Goal: Transaction & Acquisition: Purchase product/service

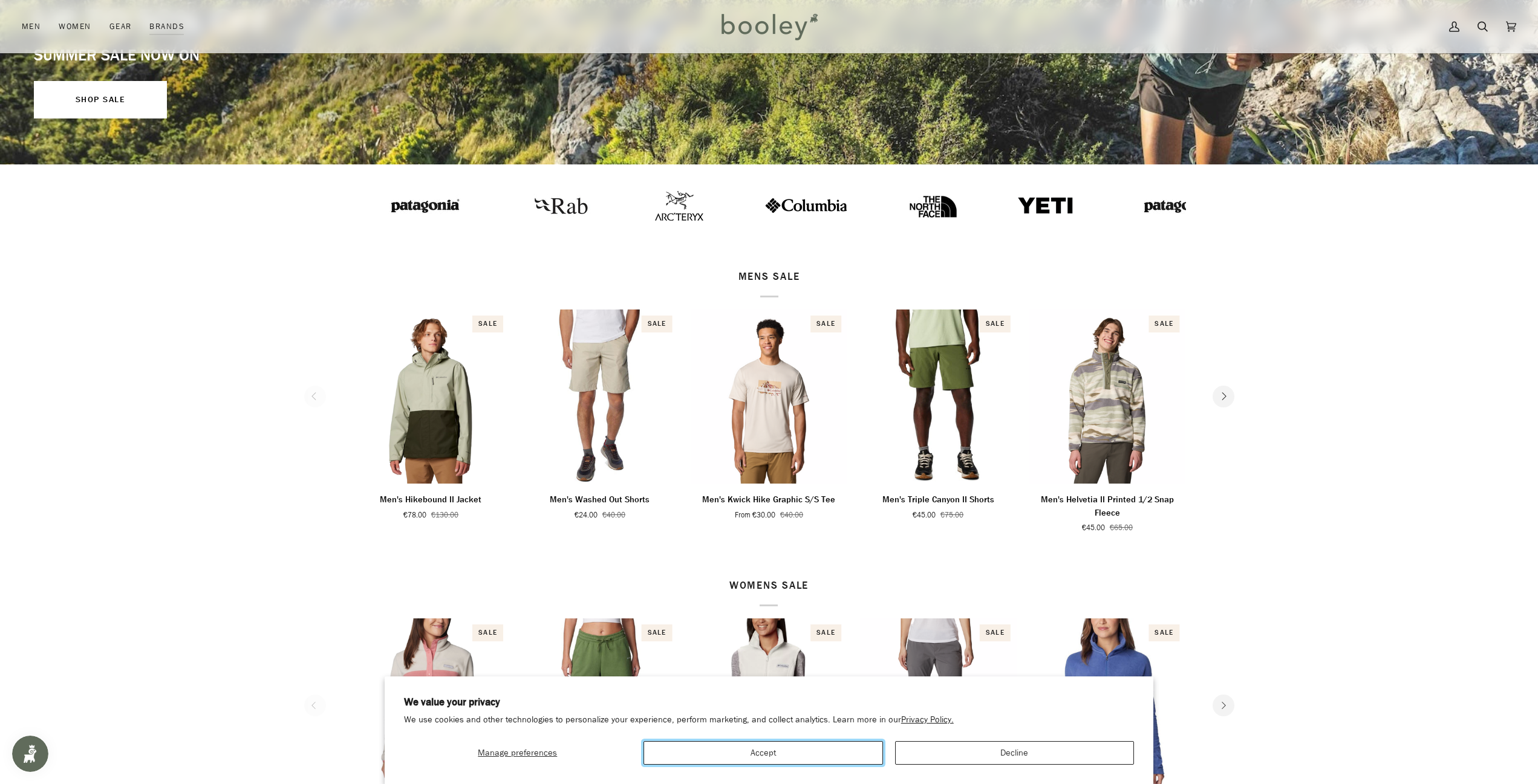
click at [805, 744] on button "Accept" at bounding box center [763, 753] width 240 height 24
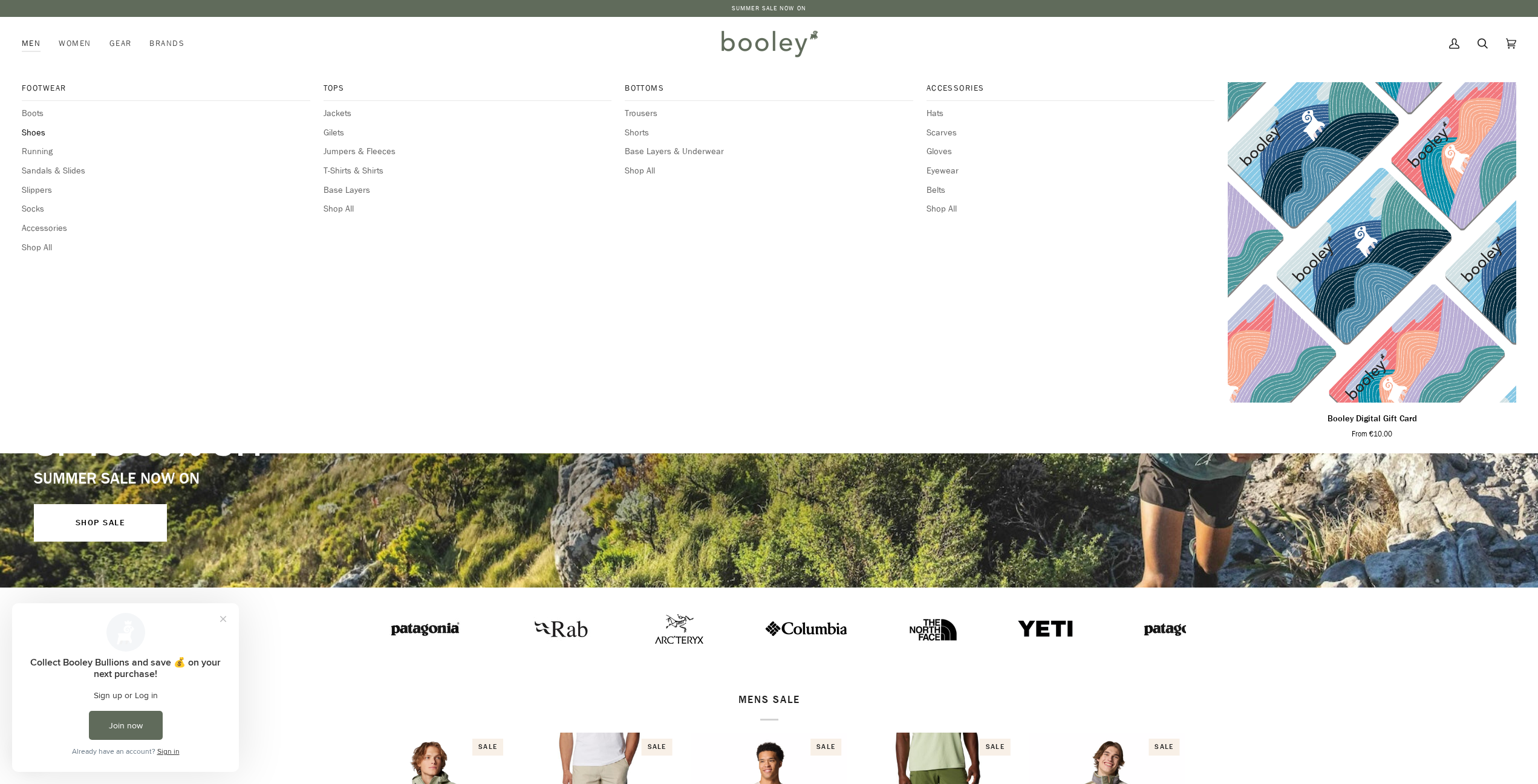
click at [32, 132] on span "Shoes" at bounding box center [165, 133] width 288 height 13
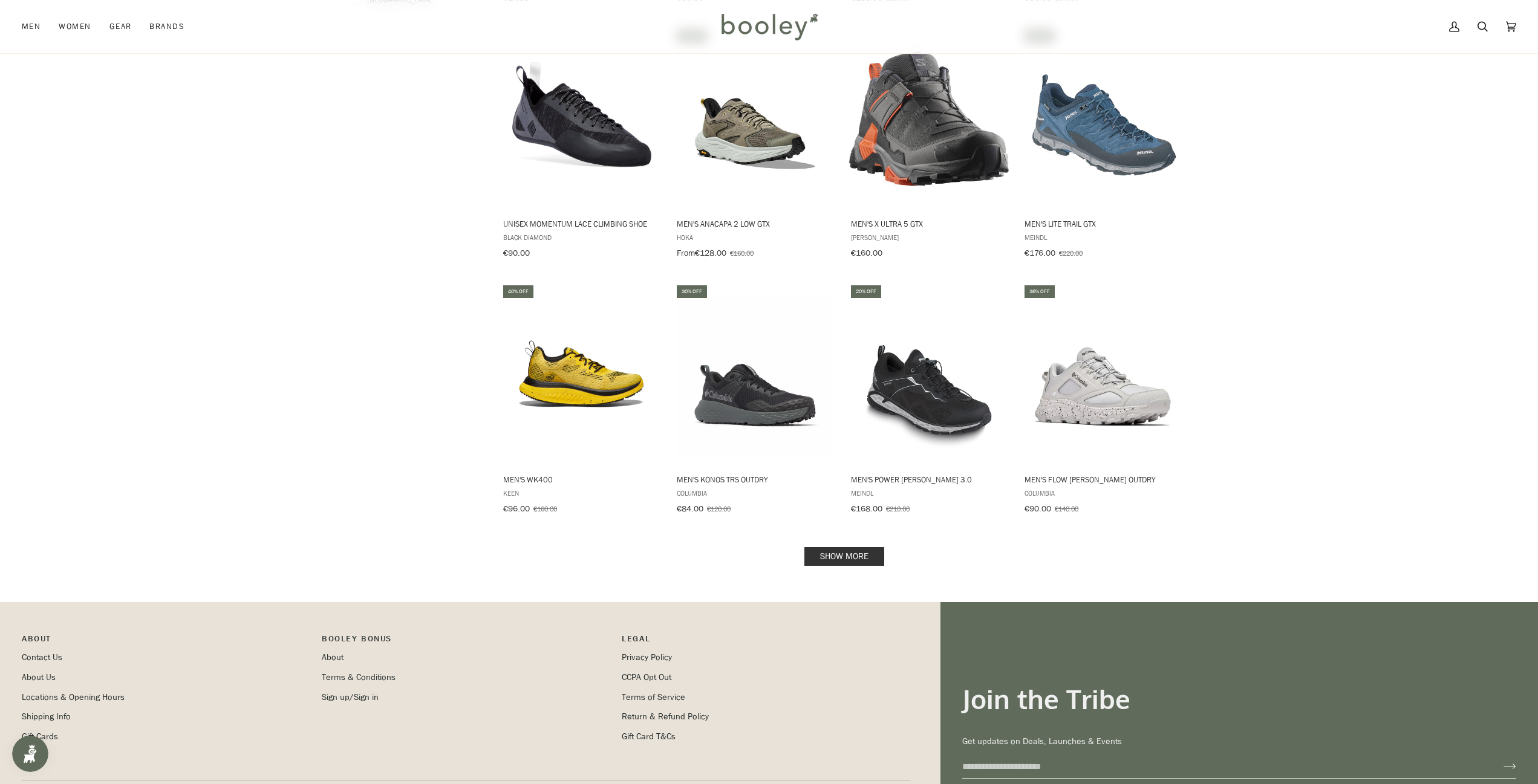
scroll to position [1028, 0]
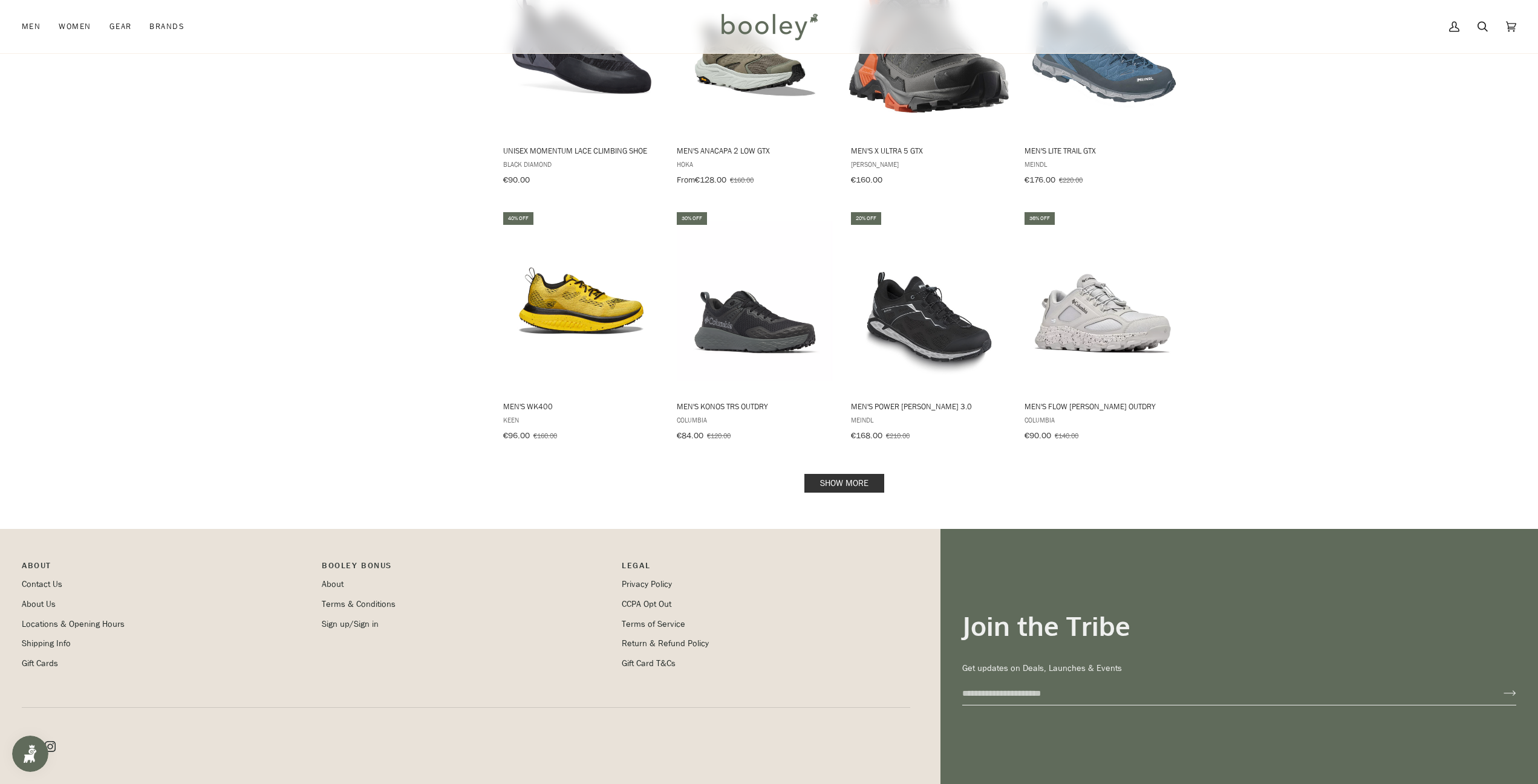
click at [810, 474] on link "Show more" at bounding box center [844, 483] width 80 height 19
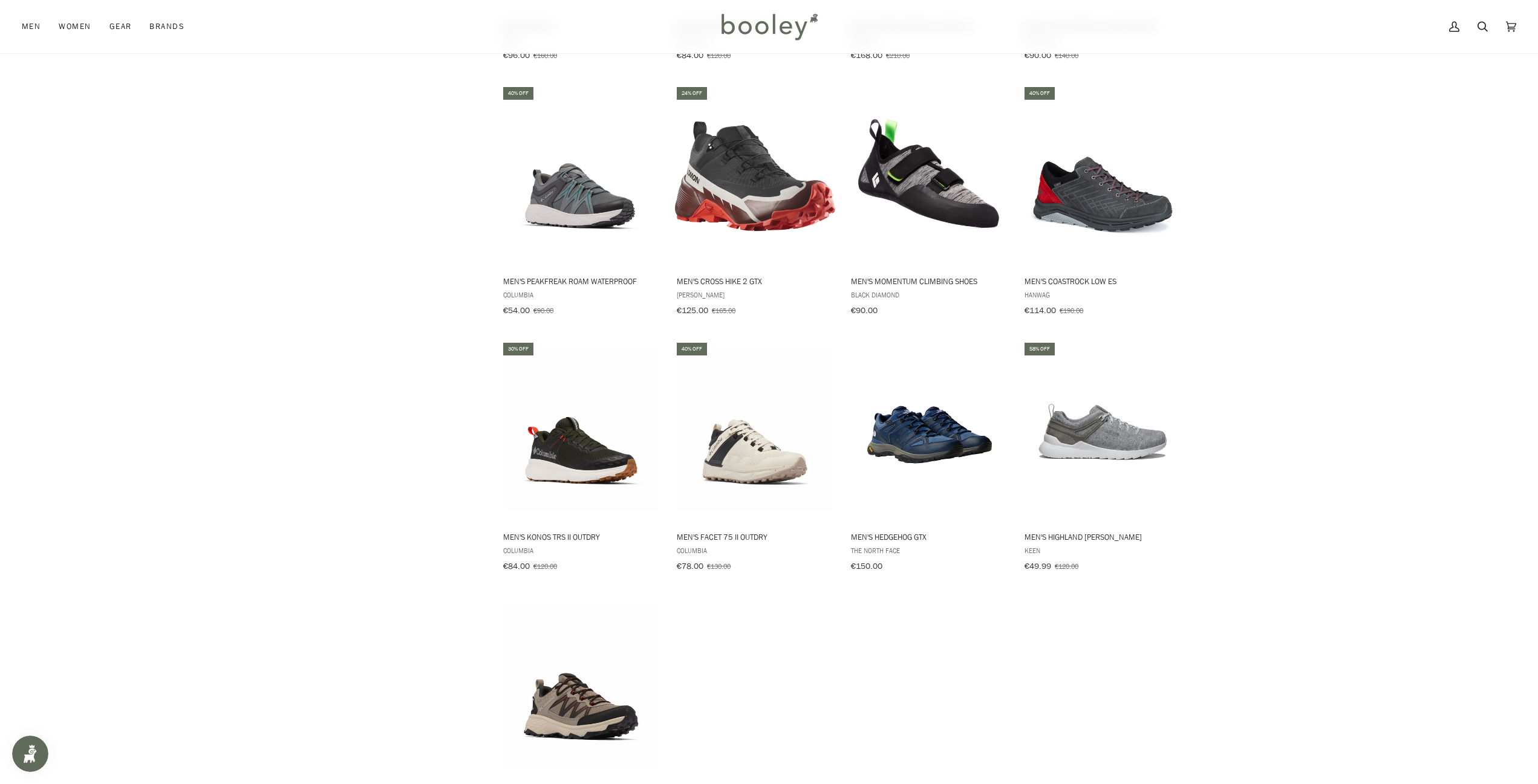
scroll to position [1389, 0]
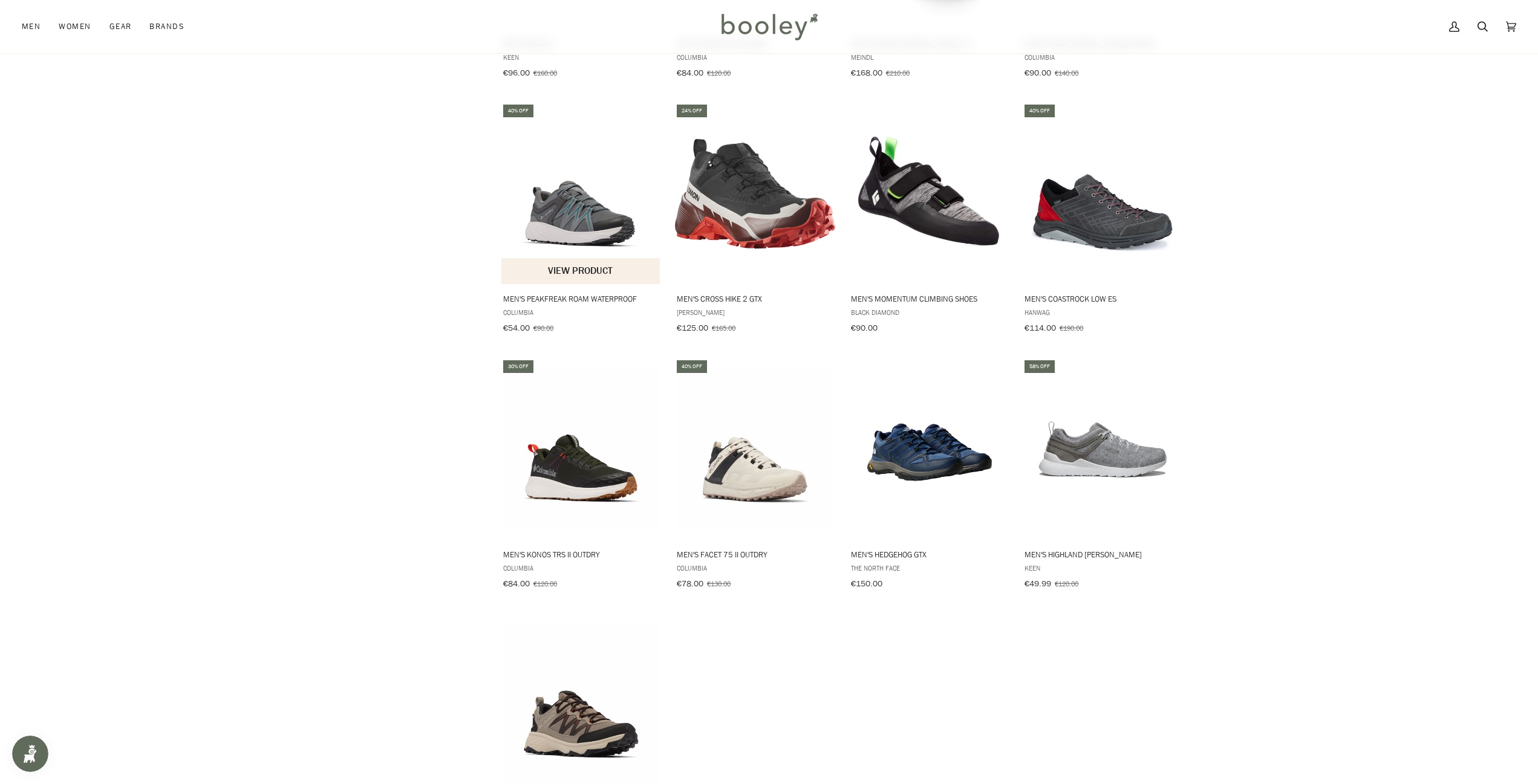
click at [582, 208] on img "Men's Peakfreak Roam Waterproof" at bounding box center [581, 194] width 160 height 160
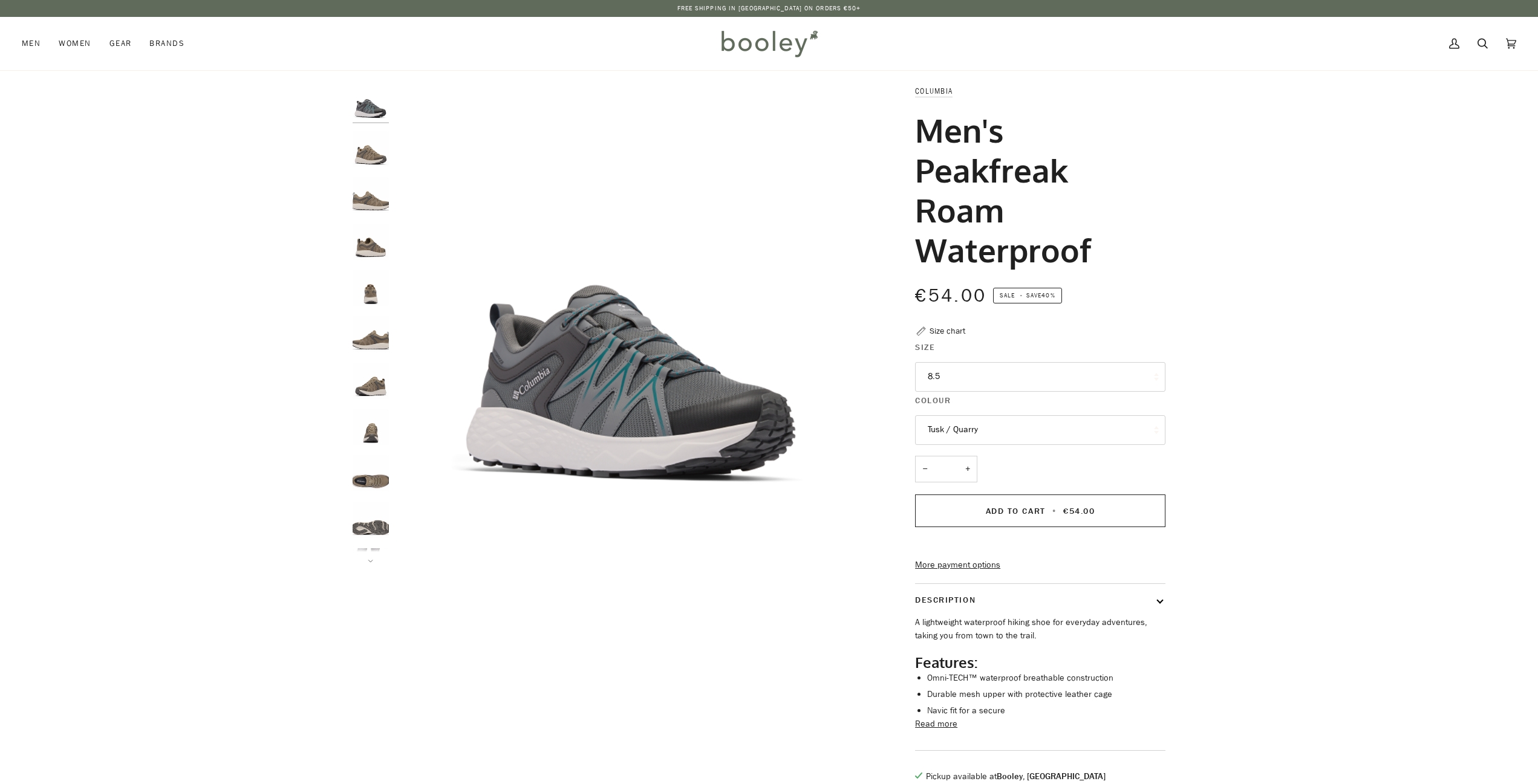
click at [926, 374] on button "8.5" at bounding box center [1039, 376] width 250 height 29
click at [976, 555] on link "10.5" at bounding box center [1040, 556] width 249 height 30
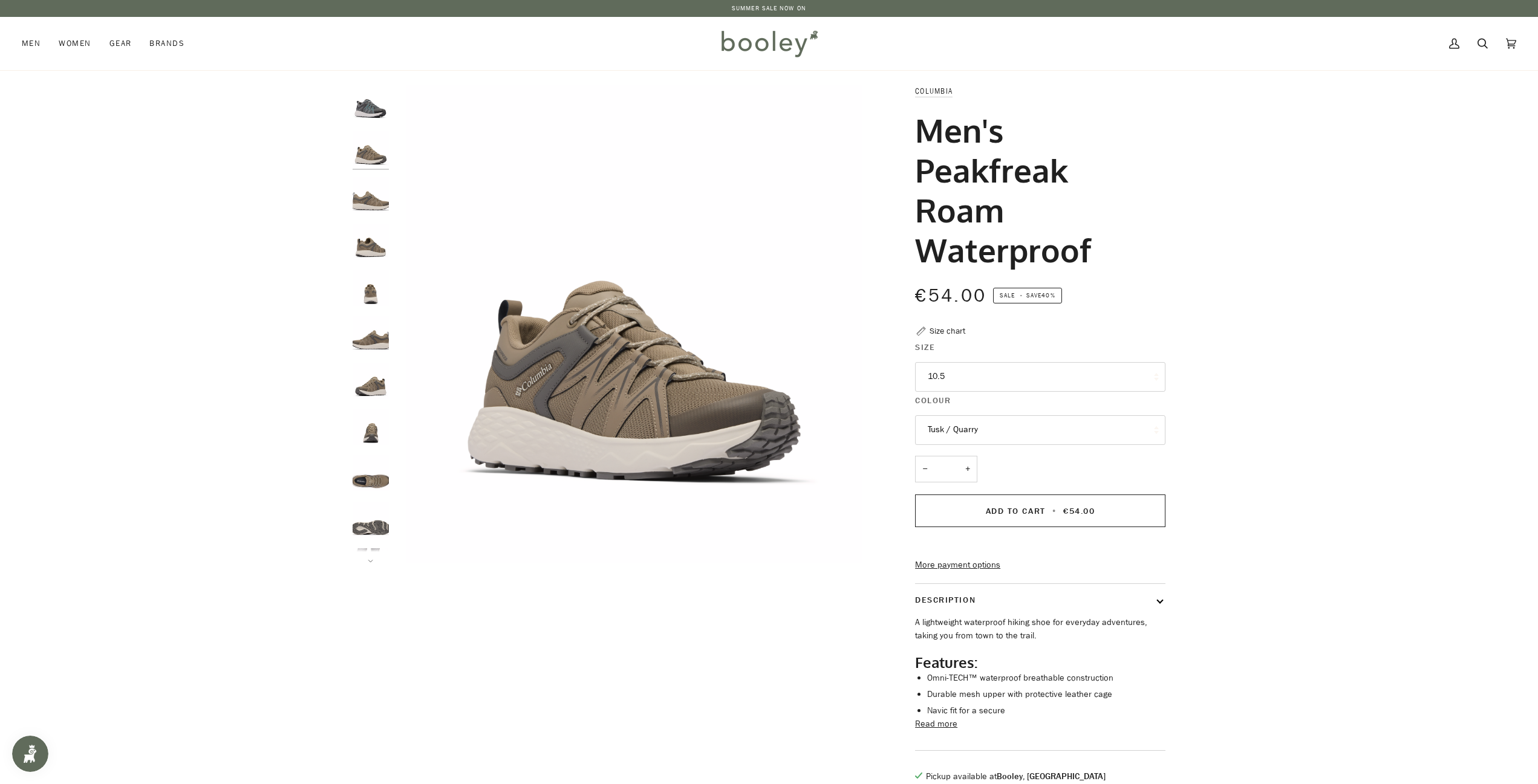
click at [990, 431] on button "Tusk / Quarry" at bounding box center [1039, 429] width 250 height 29
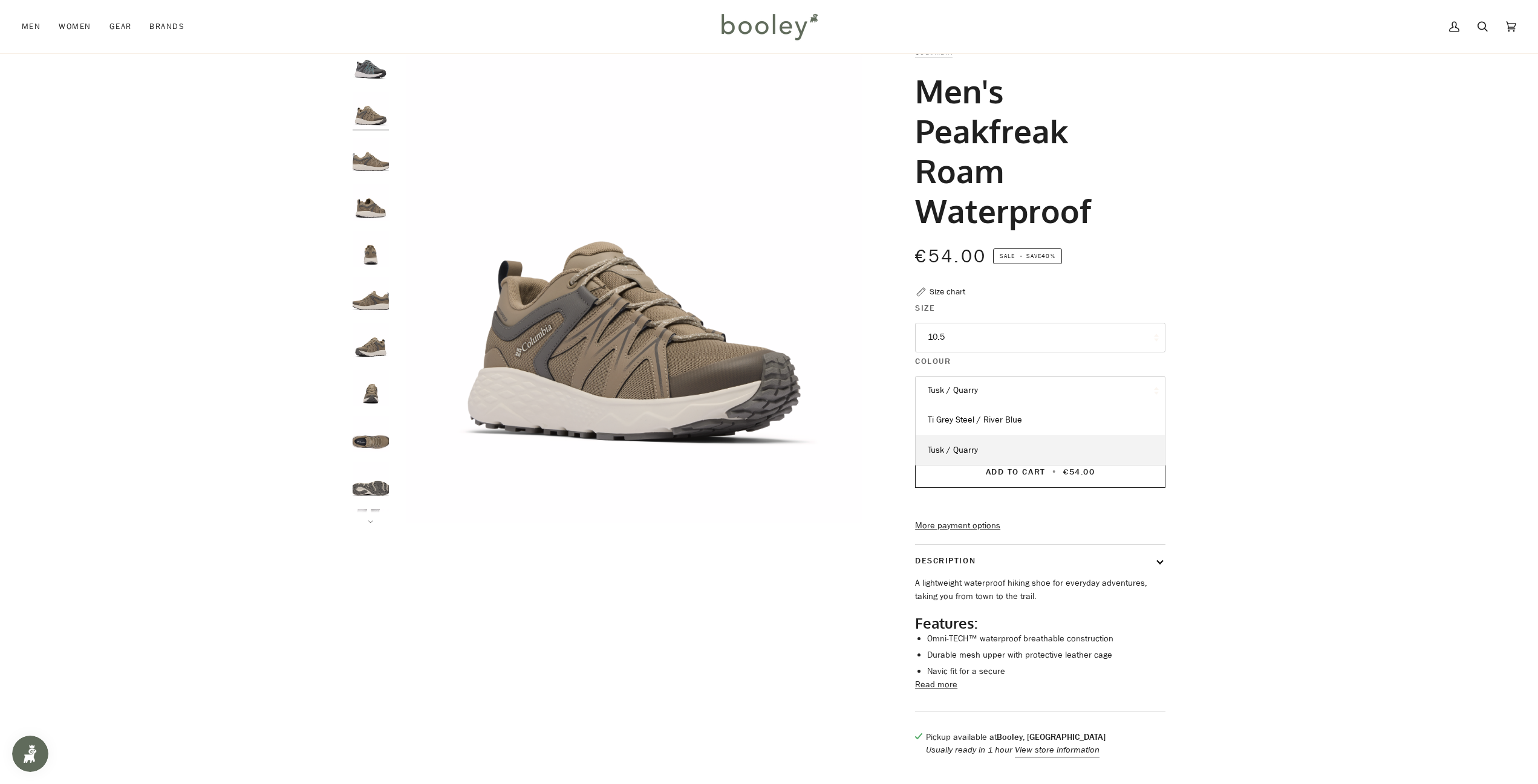
scroll to position [60, 0]
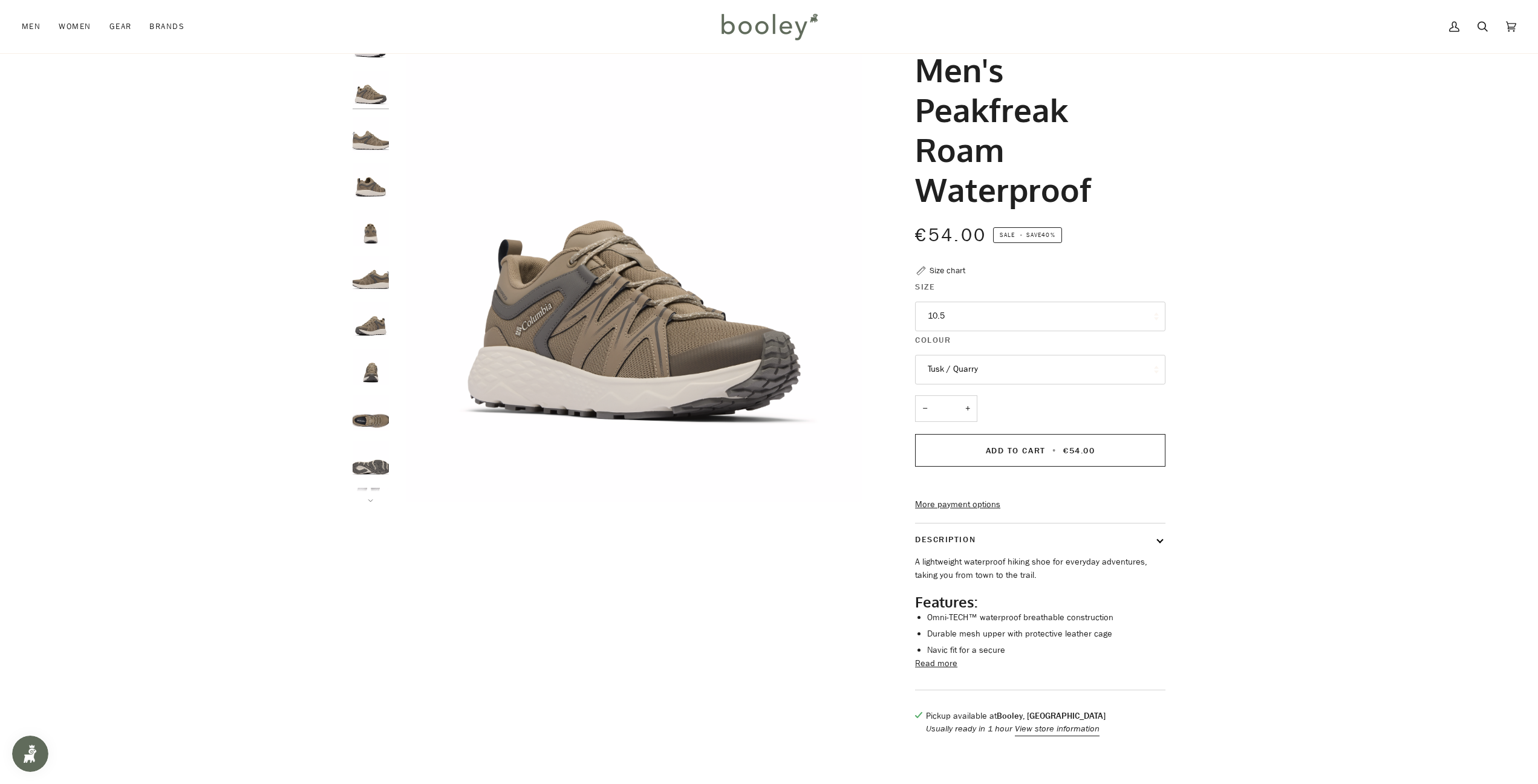
click at [754, 505] on div "Zoom" at bounding box center [769, 386] width 833 height 724
click at [368, 194] on img "Columbia Men's Peakfreak Roam Waterproof Tusk / Quarry - Booley Galway" at bounding box center [371, 182] width 37 height 37
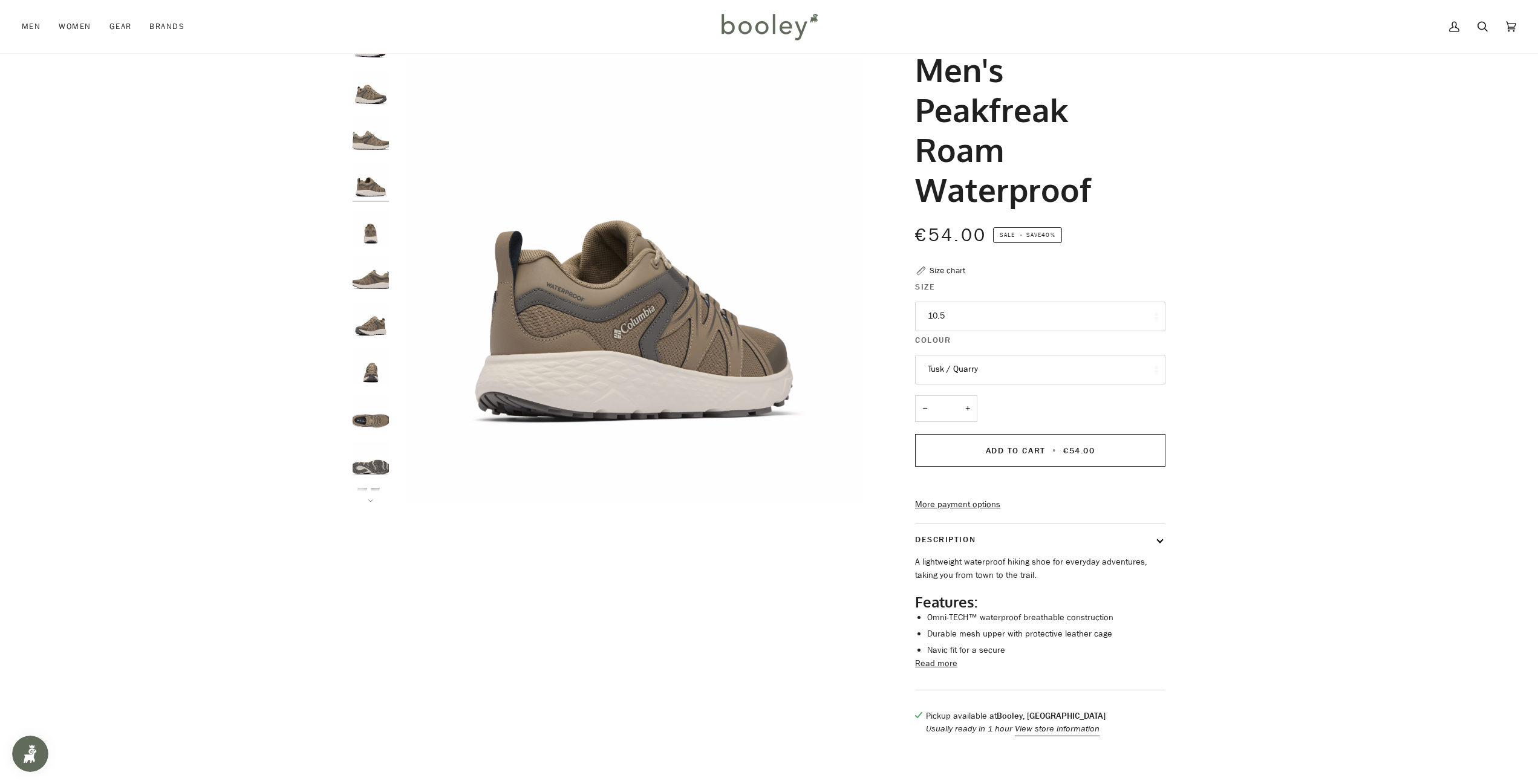
click at [371, 314] on img "Columbia Men's Peakfreak Roam Waterproof Tusk / Quarry - Booley Galway" at bounding box center [371, 321] width 37 height 37
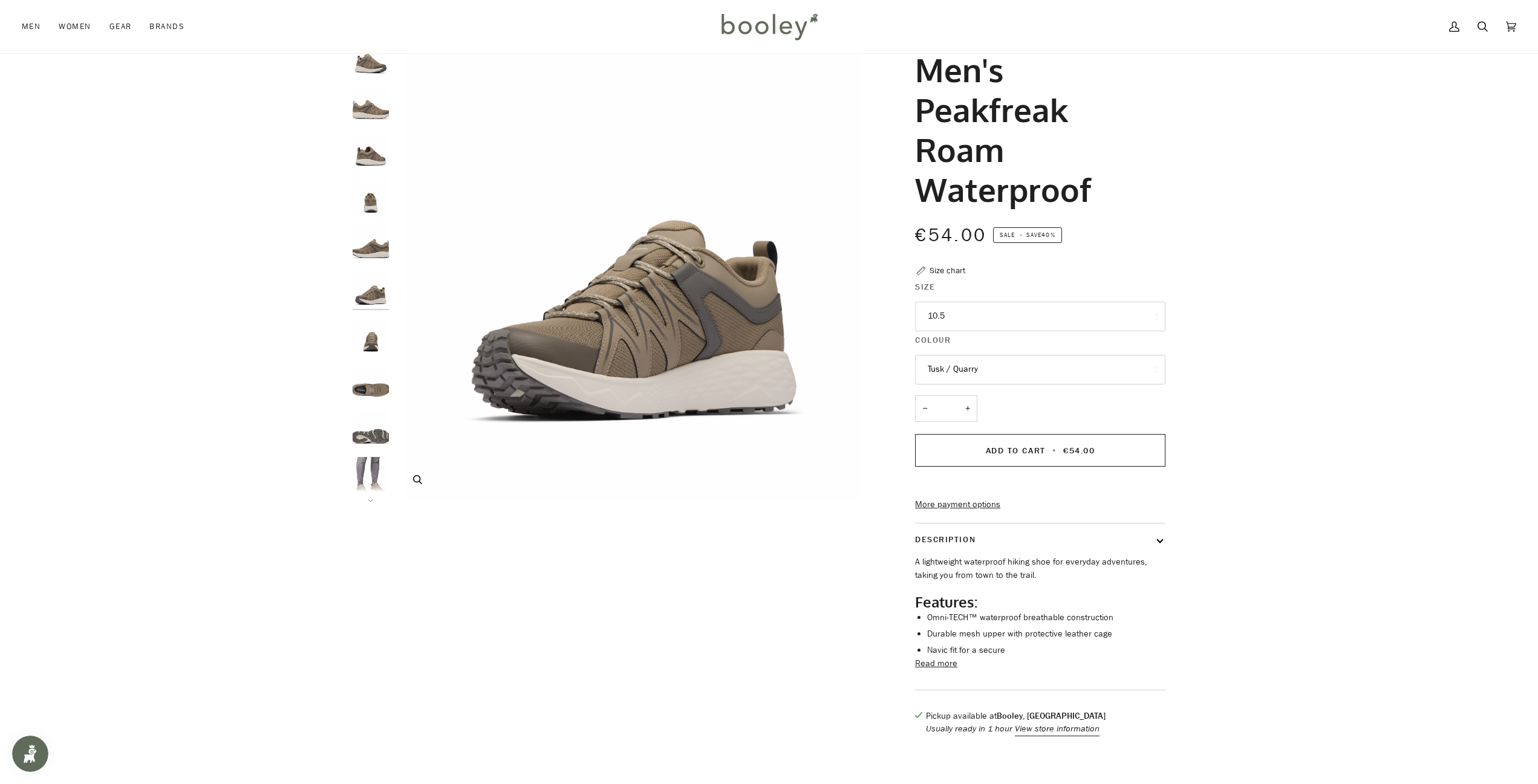
scroll to position [32, 0]
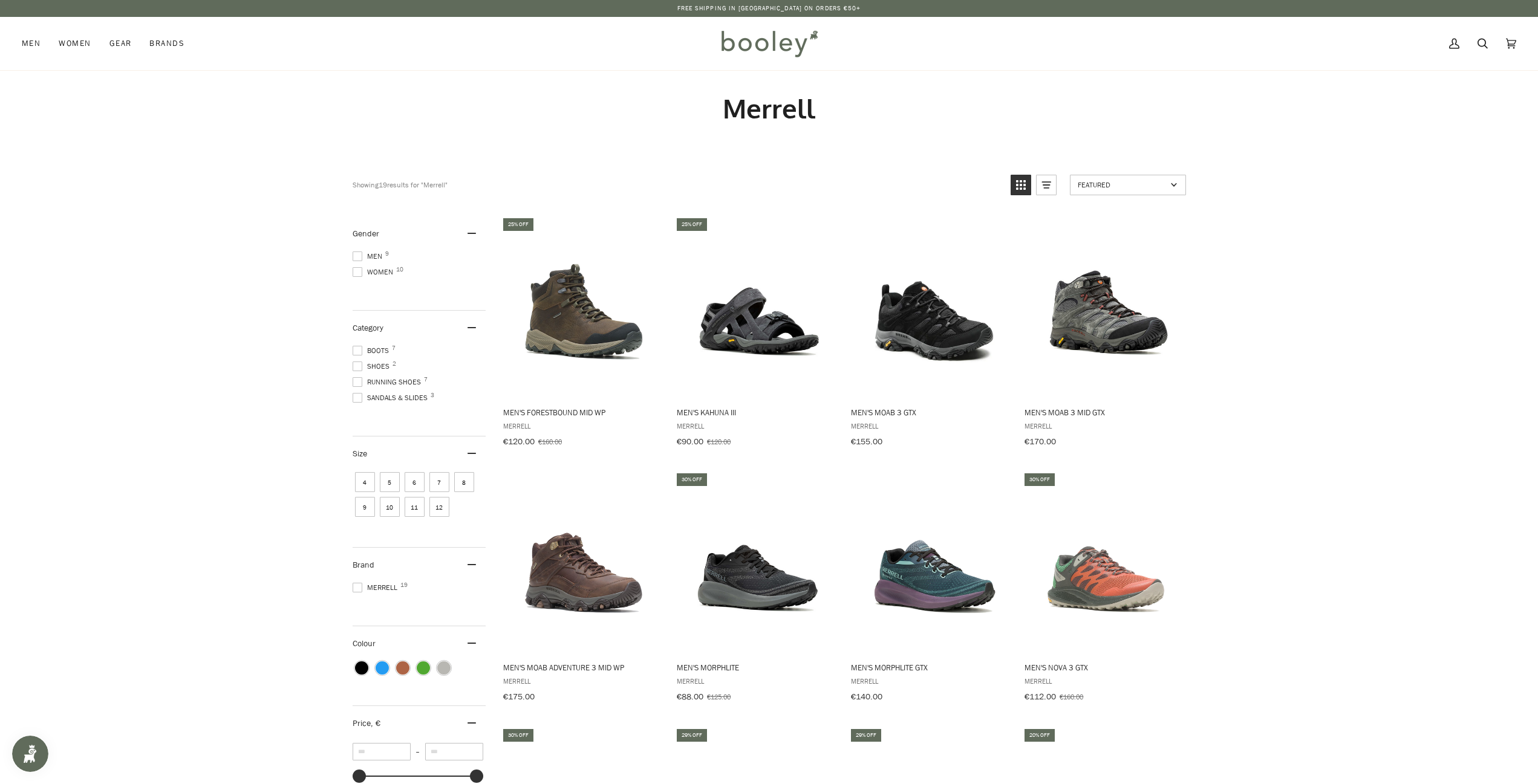
click at [399, 507] on span "10" at bounding box center [389, 506] width 20 height 20
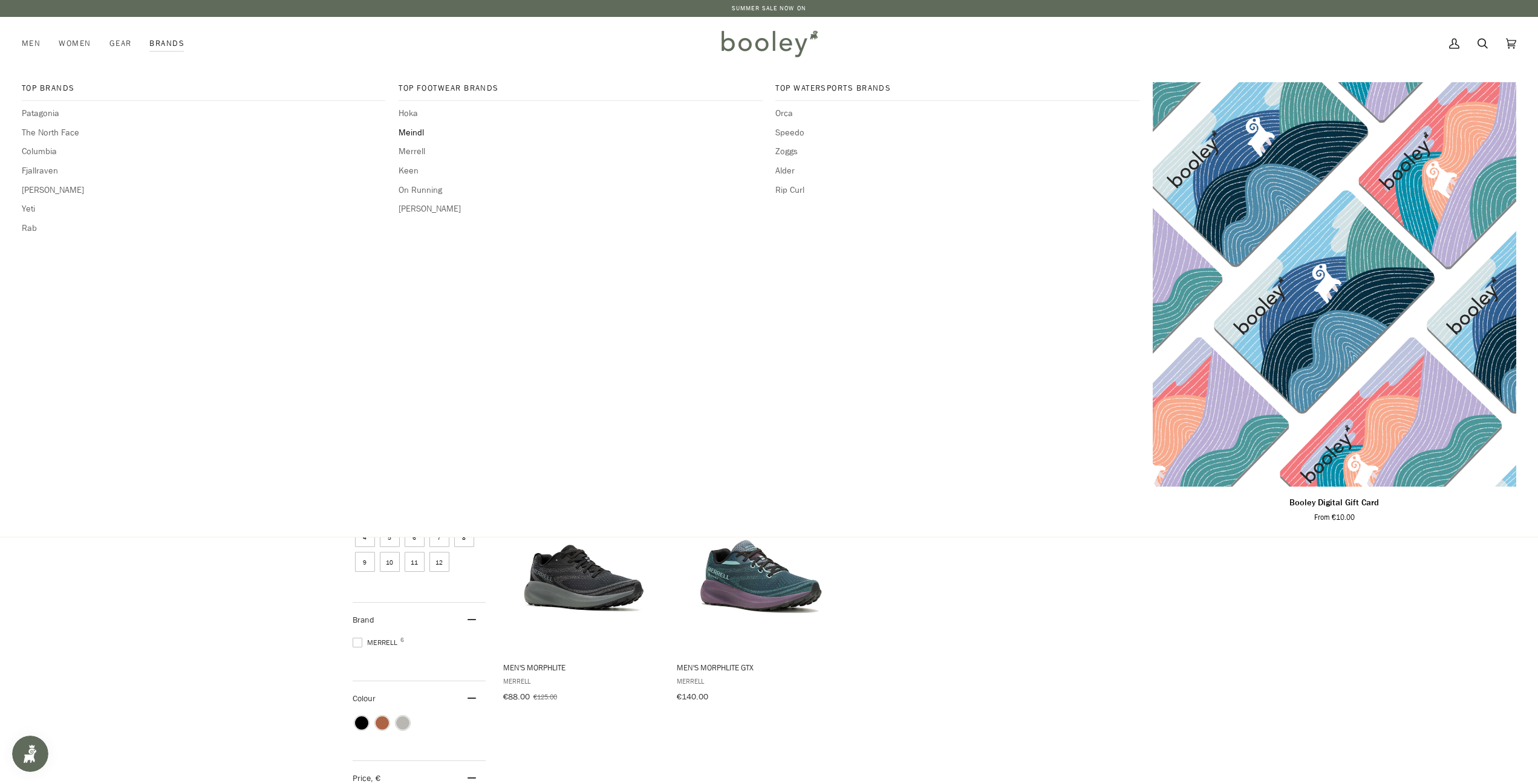
click at [414, 134] on span "Meindl" at bounding box center [580, 133] width 364 height 13
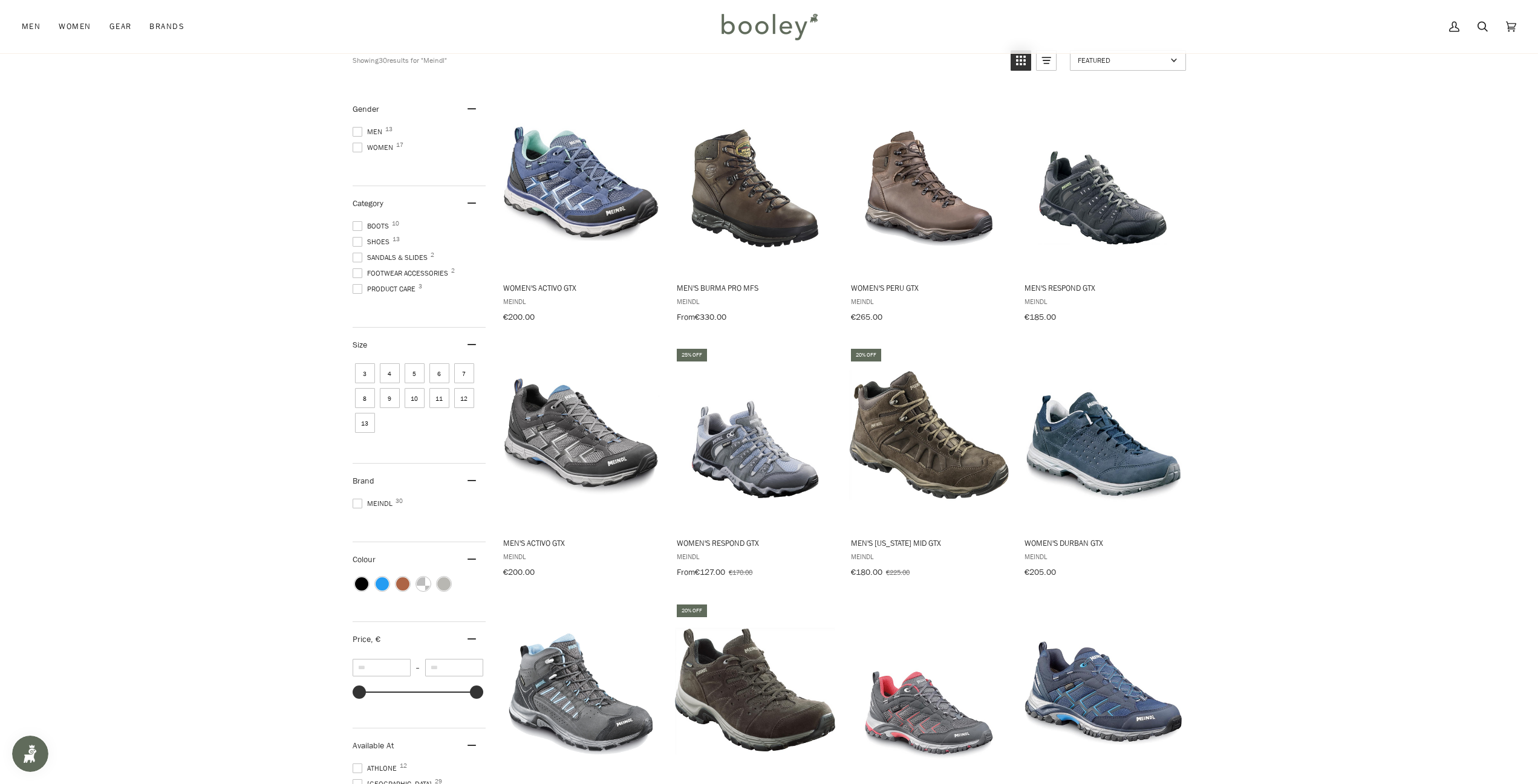
scroll to position [121, 0]
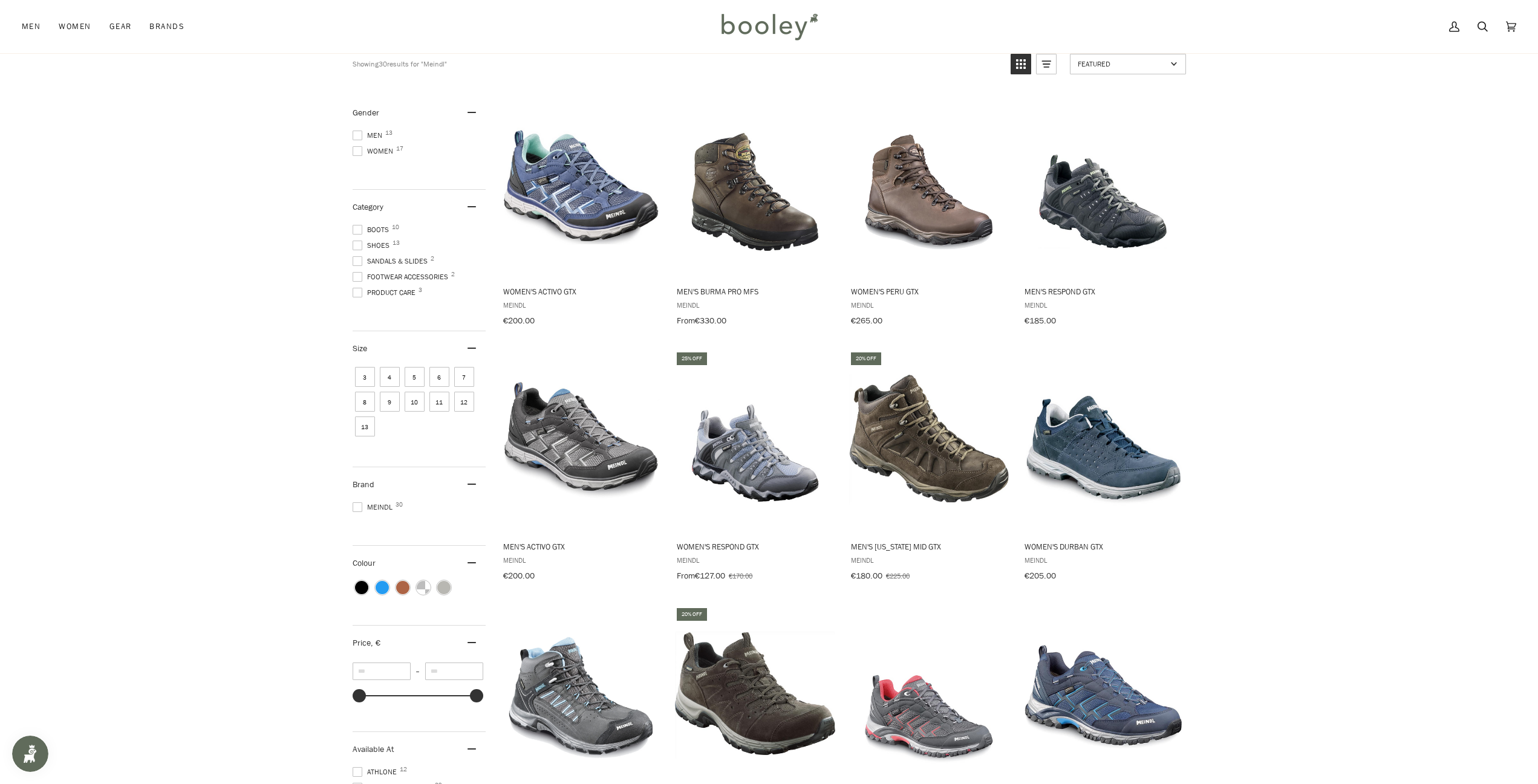
click at [369, 138] on span "Men 13" at bounding box center [369, 136] width 33 height 11
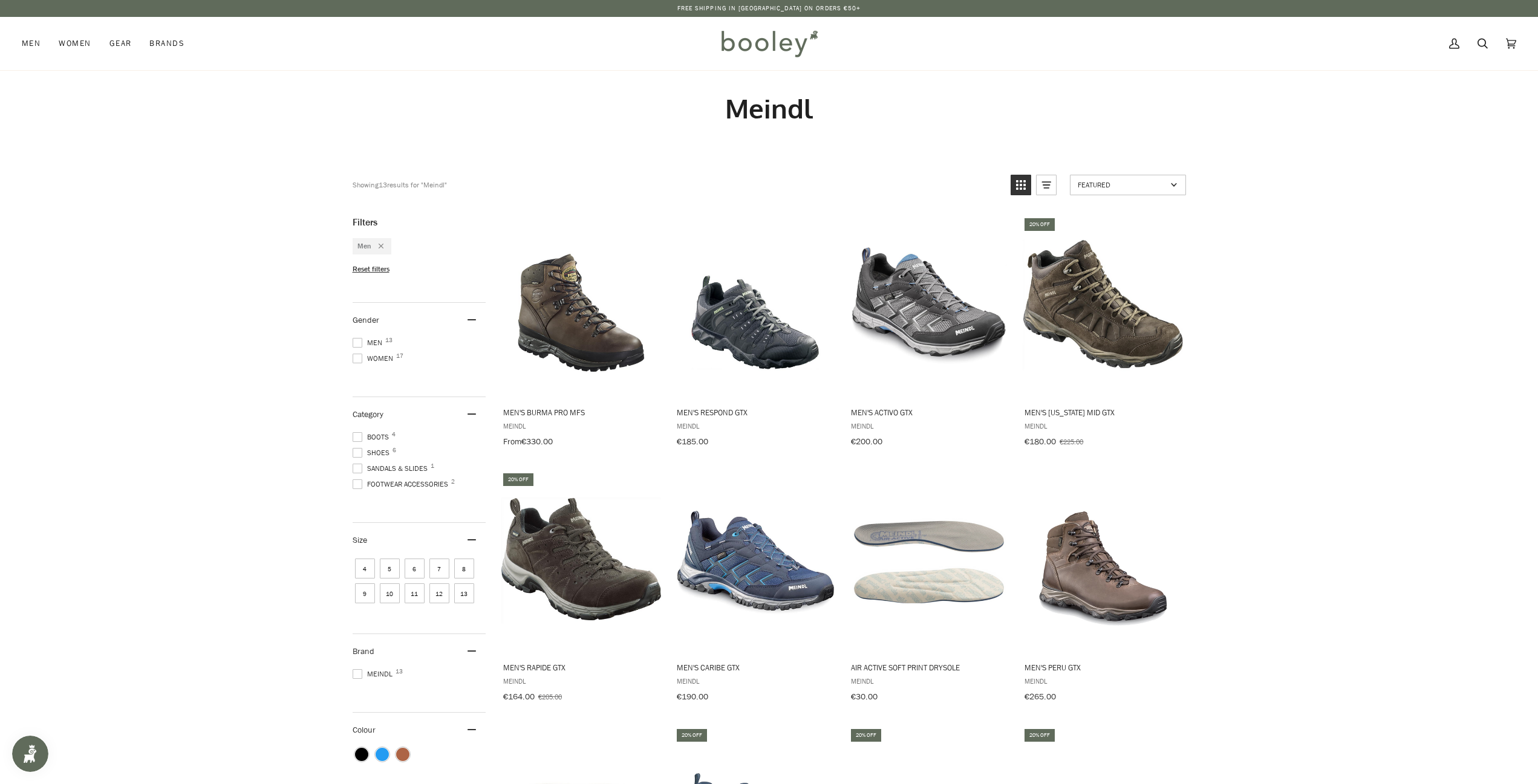
click at [399, 586] on span "10" at bounding box center [389, 593] width 20 height 20
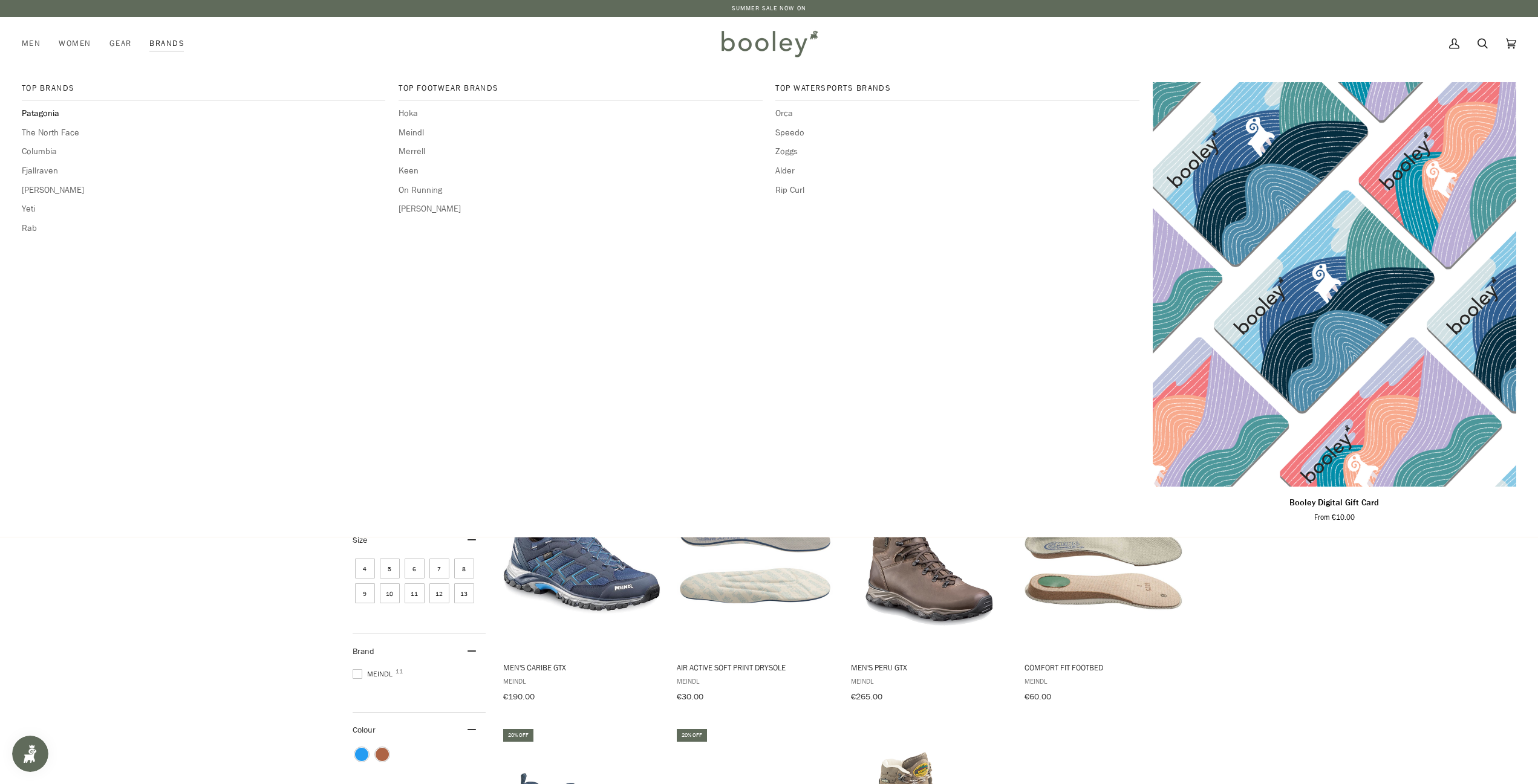
click at [39, 110] on span "Patagonia" at bounding box center [203, 113] width 364 height 13
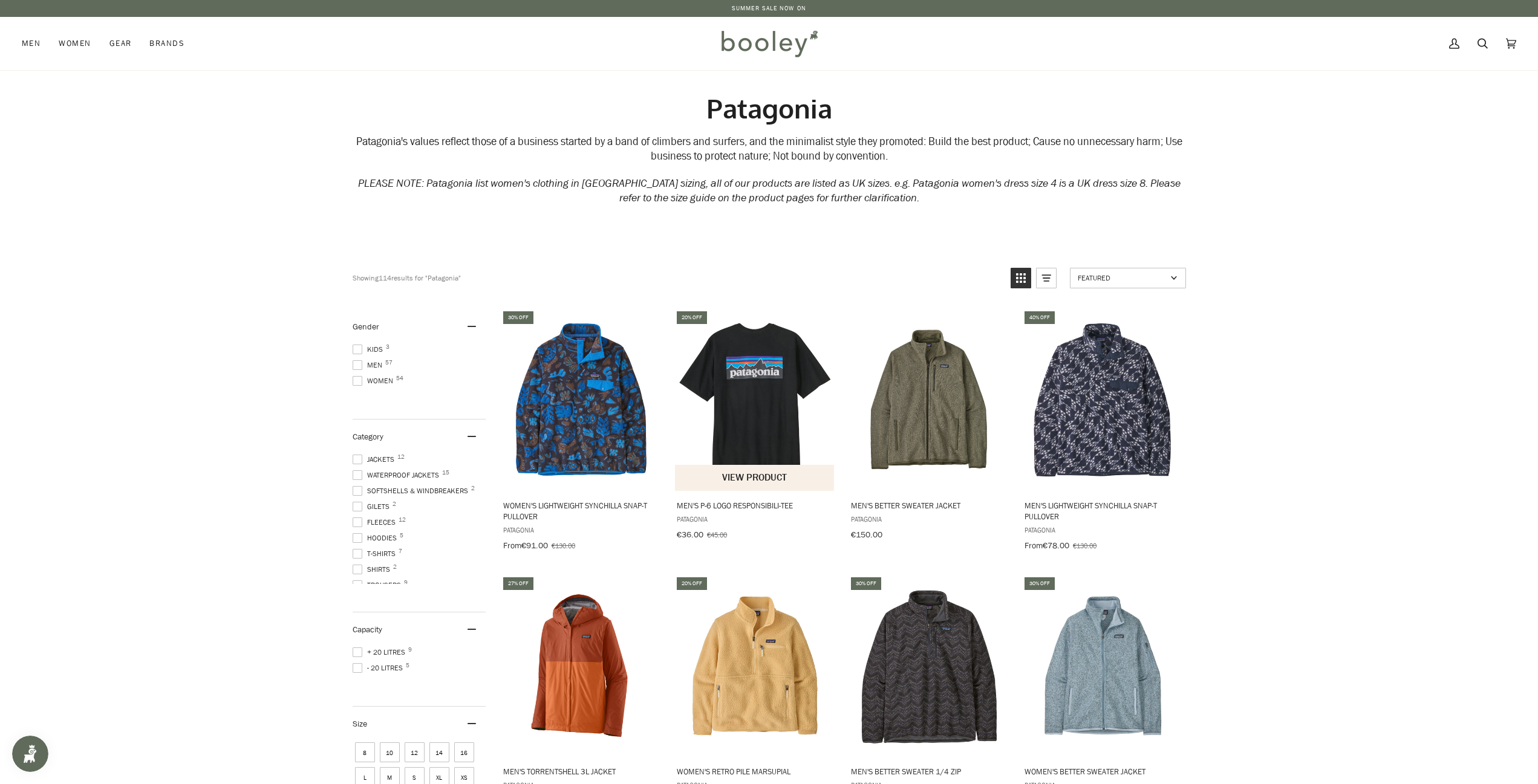
click at [768, 375] on img "Men's P-6 Logo Responsibili-Tee" at bounding box center [755, 400] width 160 height 160
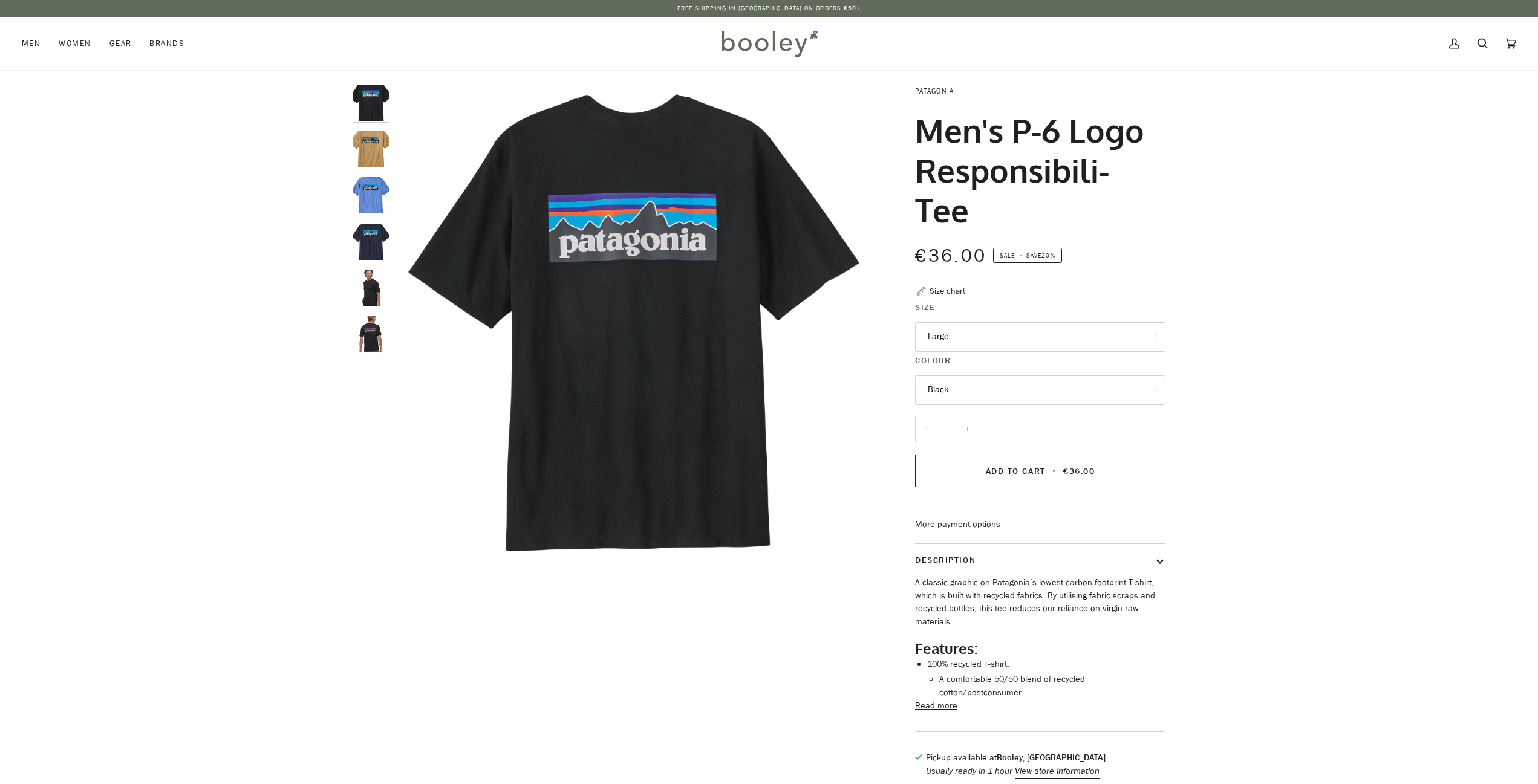
click at [969, 340] on button "Large" at bounding box center [1039, 336] width 250 height 29
click at [973, 341] on button "Large" at bounding box center [1039, 336] width 250 height 29
click at [1012, 394] on button "Black" at bounding box center [1039, 390] width 250 height 29
click at [1235, 339] on div "Zoom Zoom" at bounding box center [769, 437] width 1538 height 705
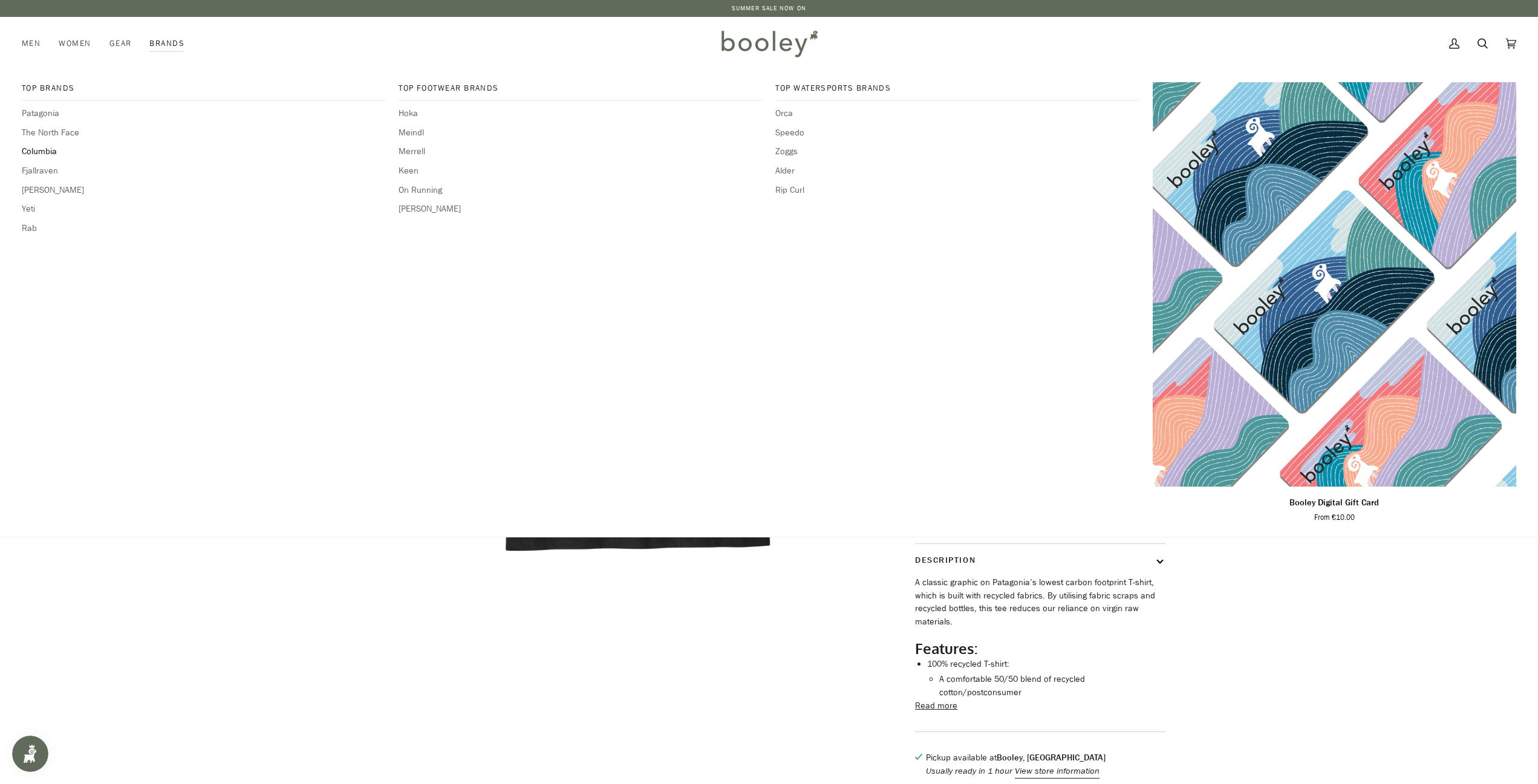
click at [47, 151] on span "Columbia" at bounding box center [203, 152] width 364 height 13
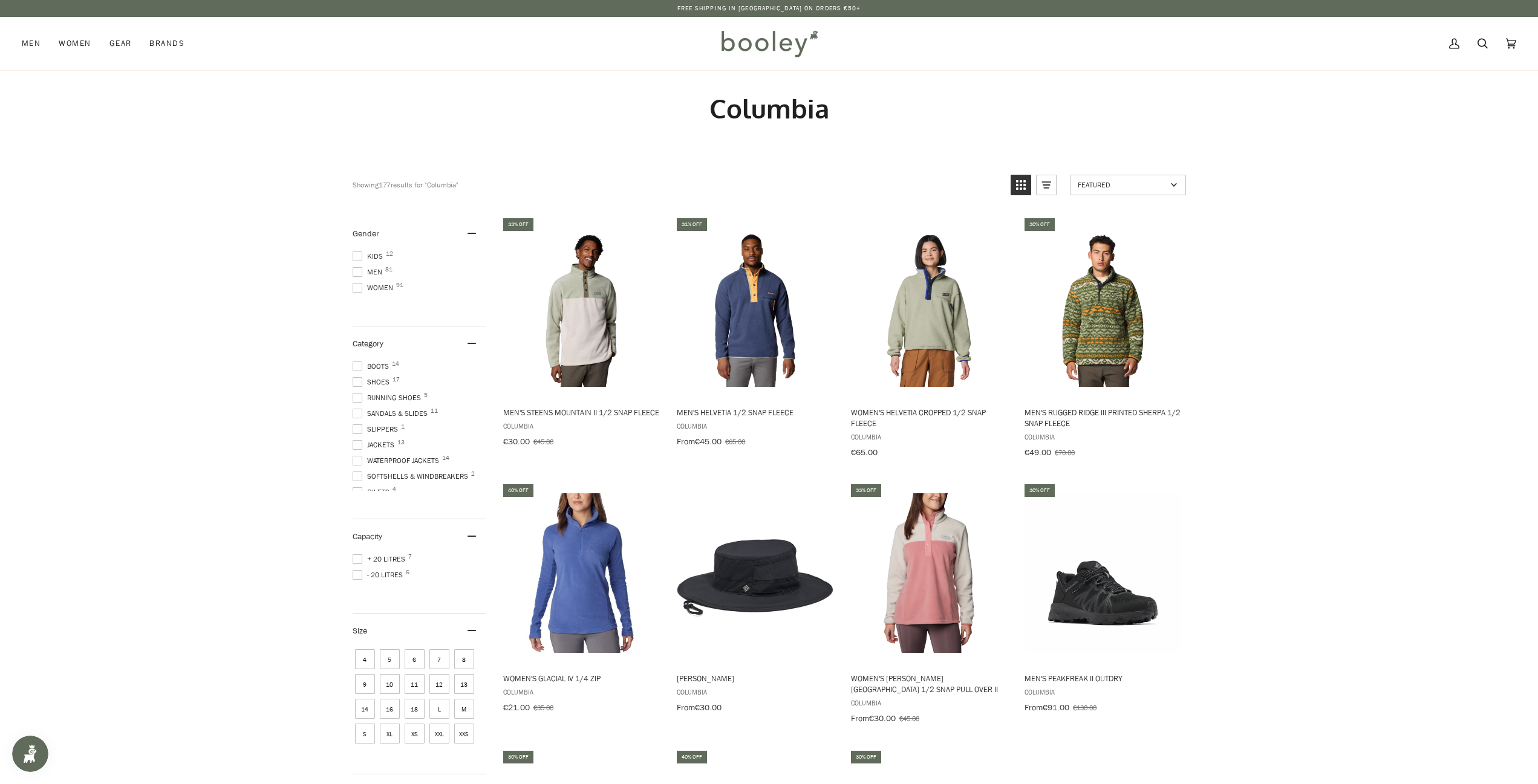
click at [375, 276] on span "Men 81" at bounding box center [369, 272] width 33 height 11
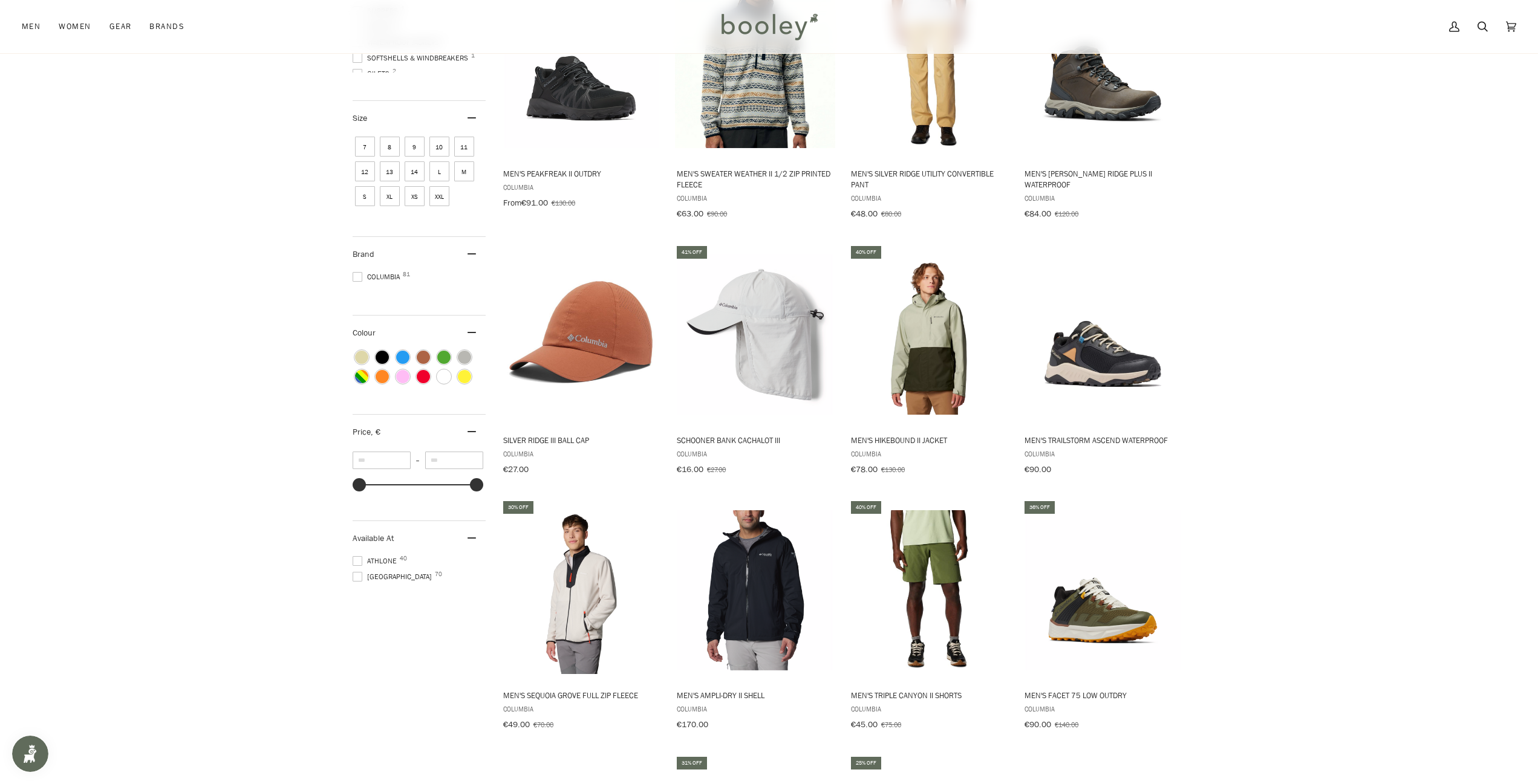
scroll to position [544, 0]
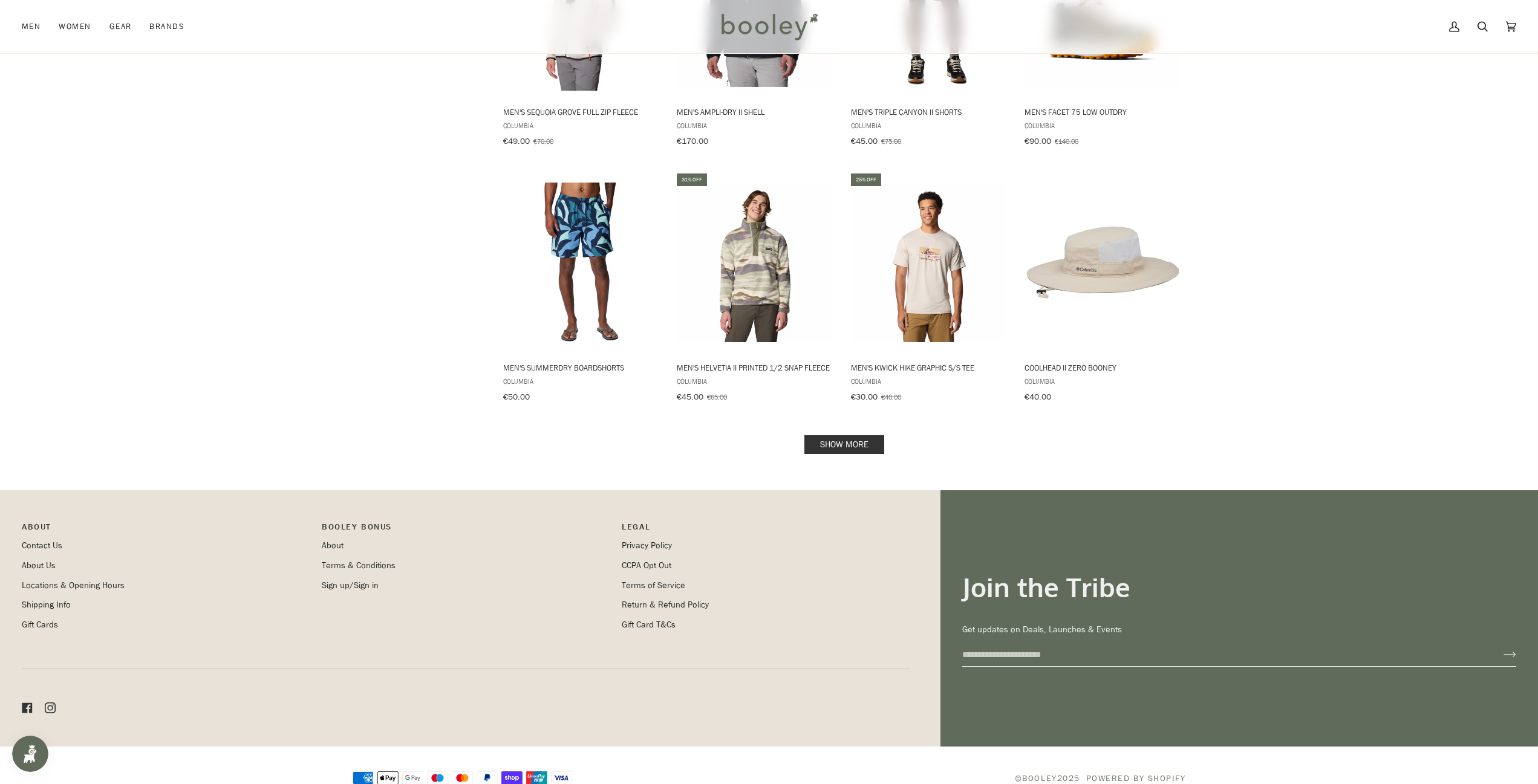
click at [846, 435] on link "Show more" at bounding box center [844, 444] width 80 height 19
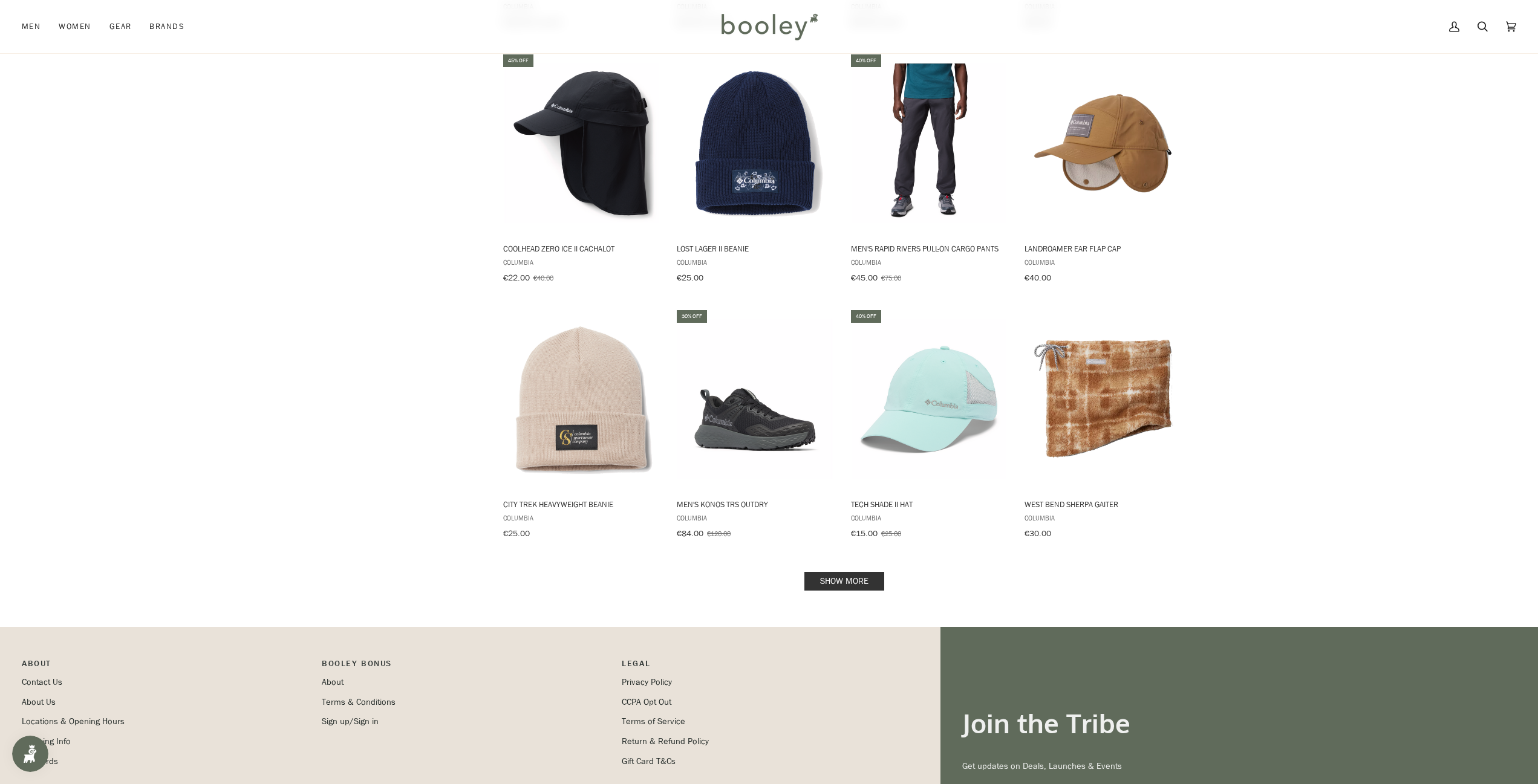
scroll to position [2289, 0]
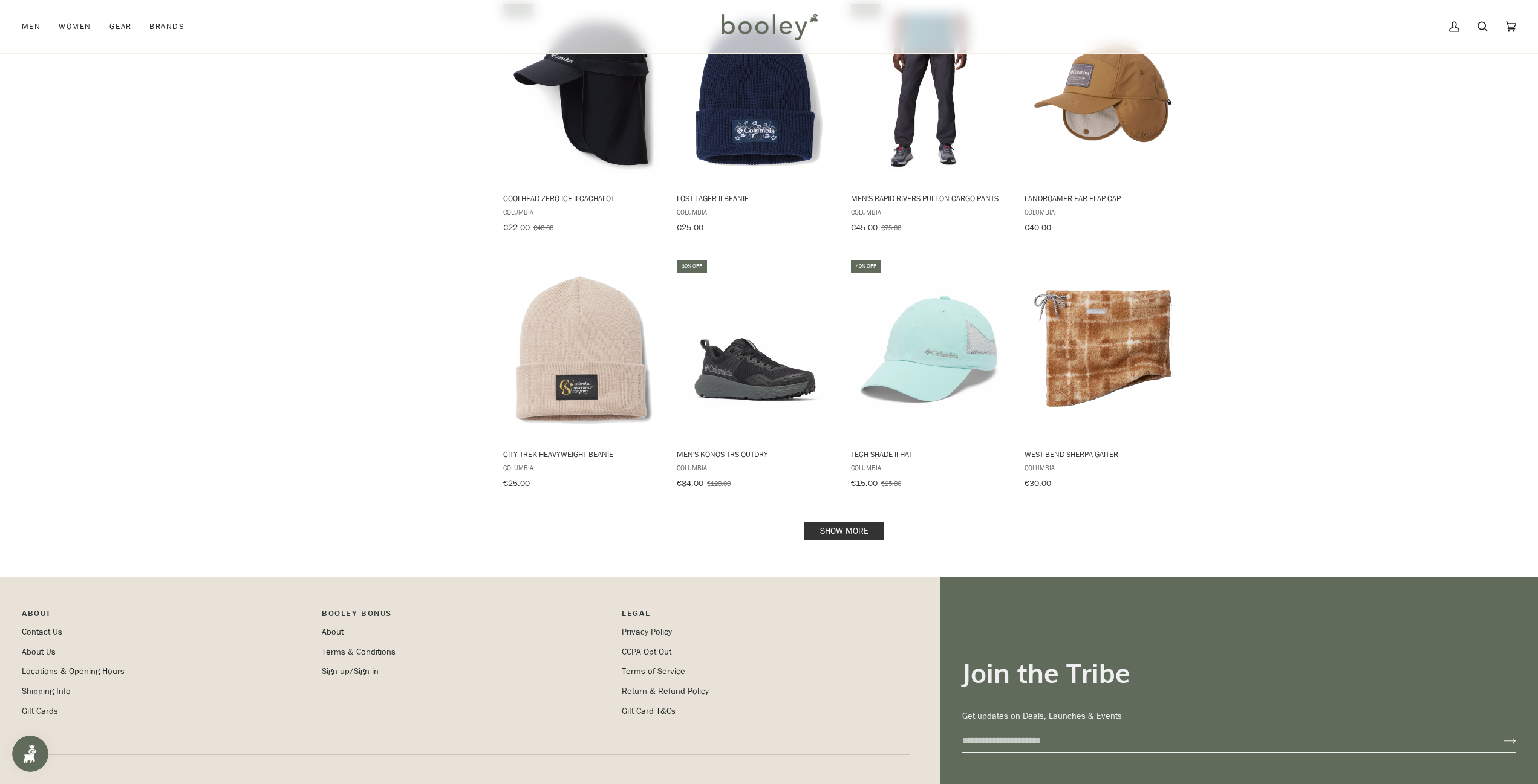
click at [832, 521] on link "Show more" at bounding box center [844, 531] width 80 height 19
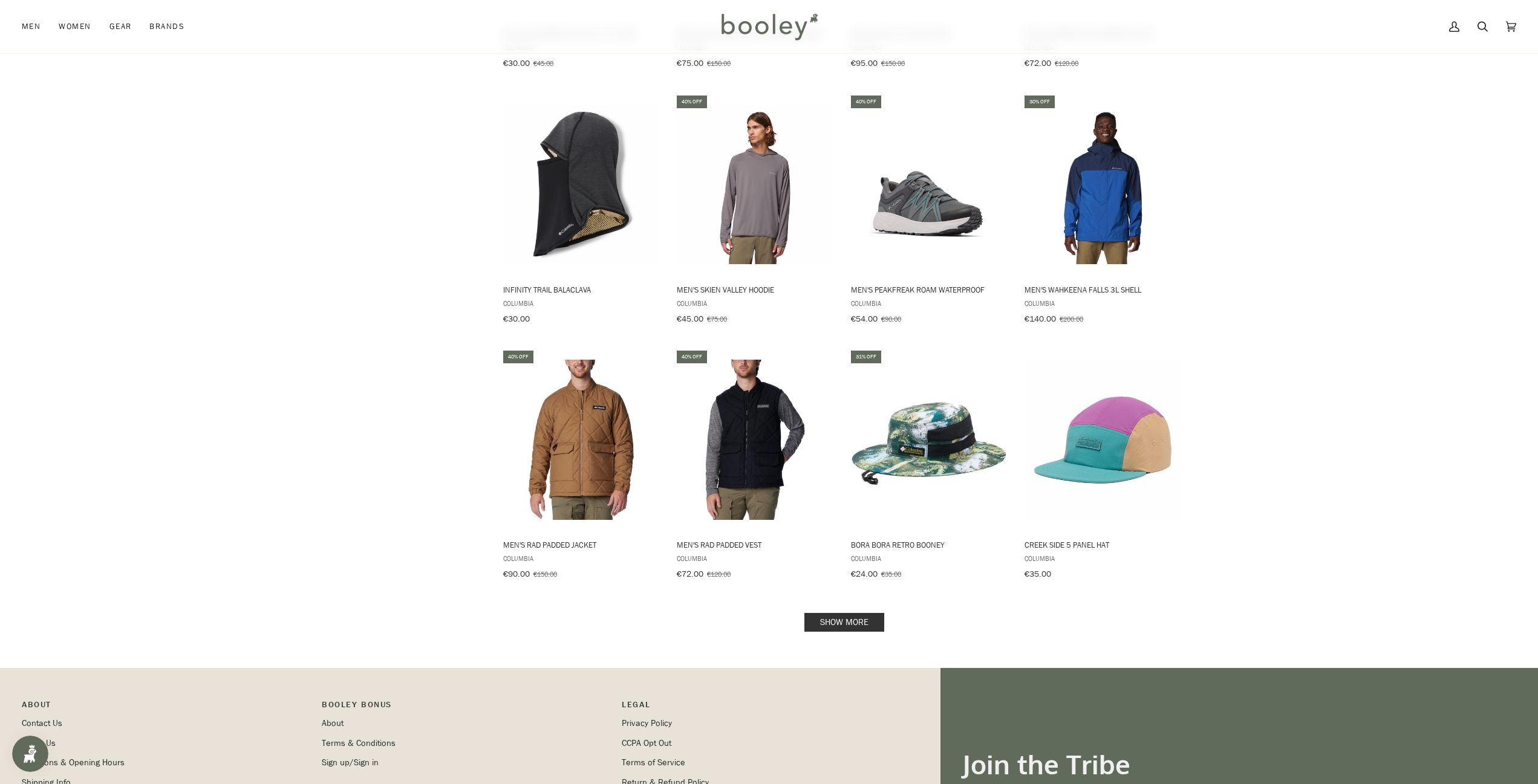
scroll to position [3498, 0]
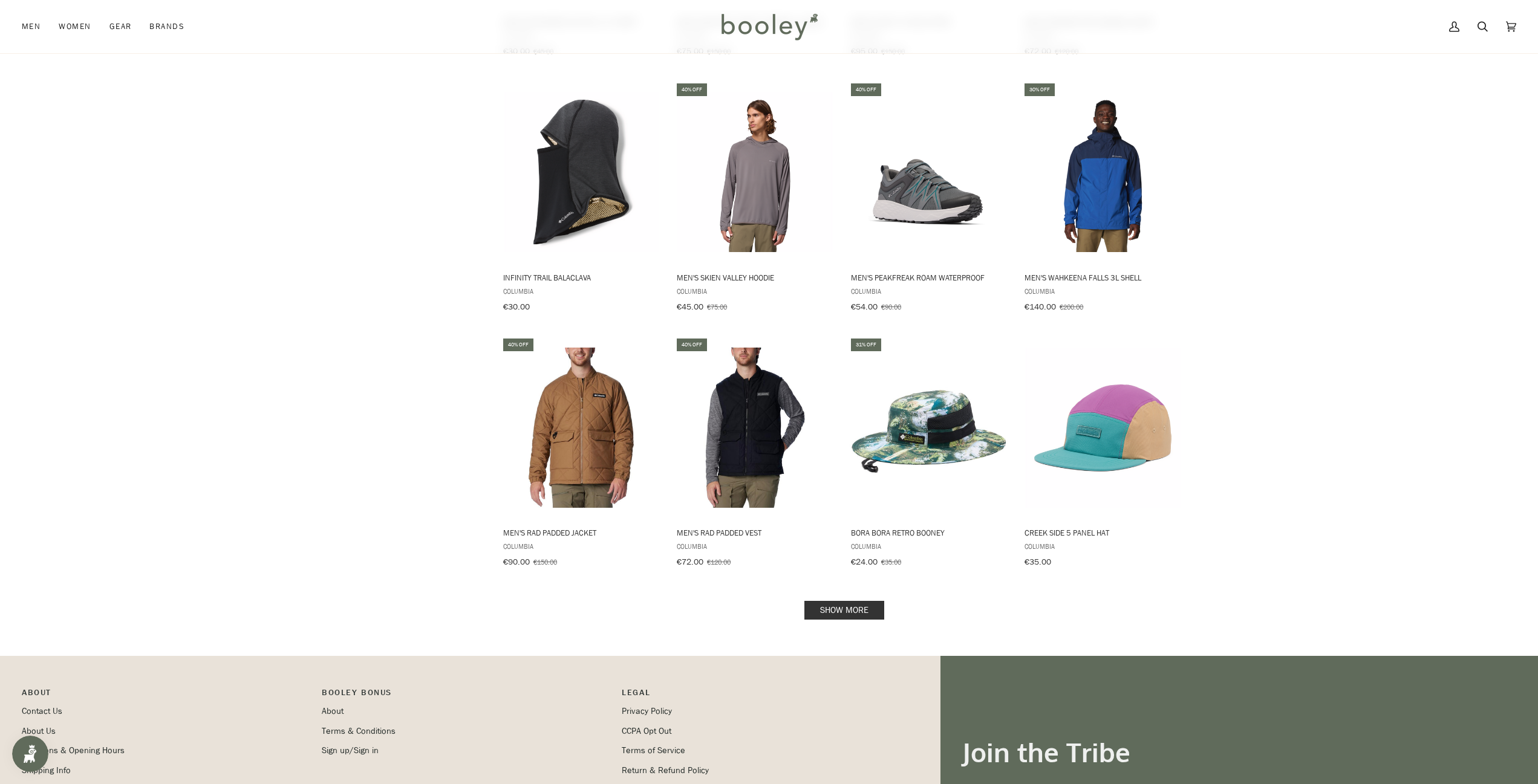
click at [823, 601] on link "Show more" at bounding box center [844, 610] width 80 height 19
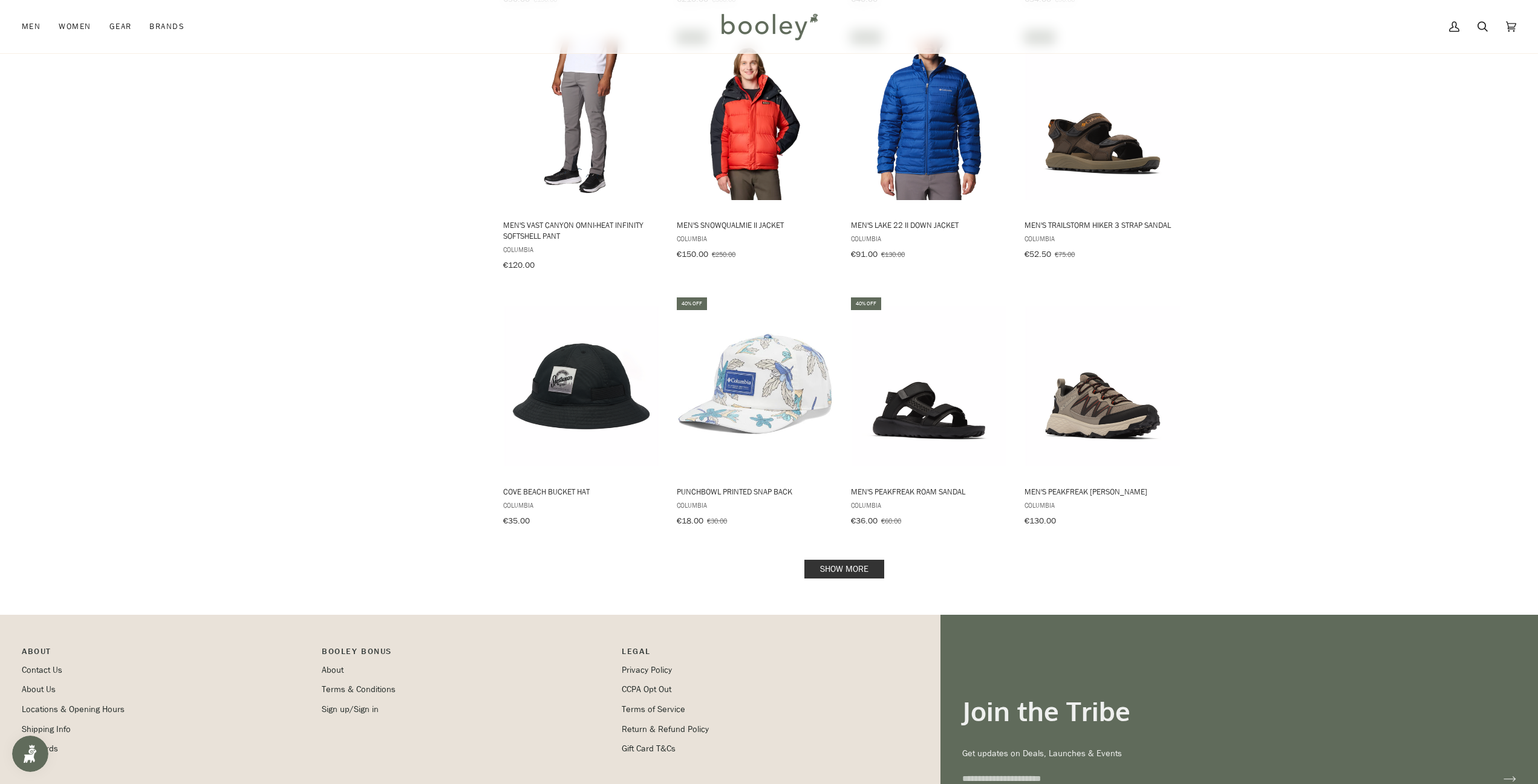
scroll to position [4887, 0]
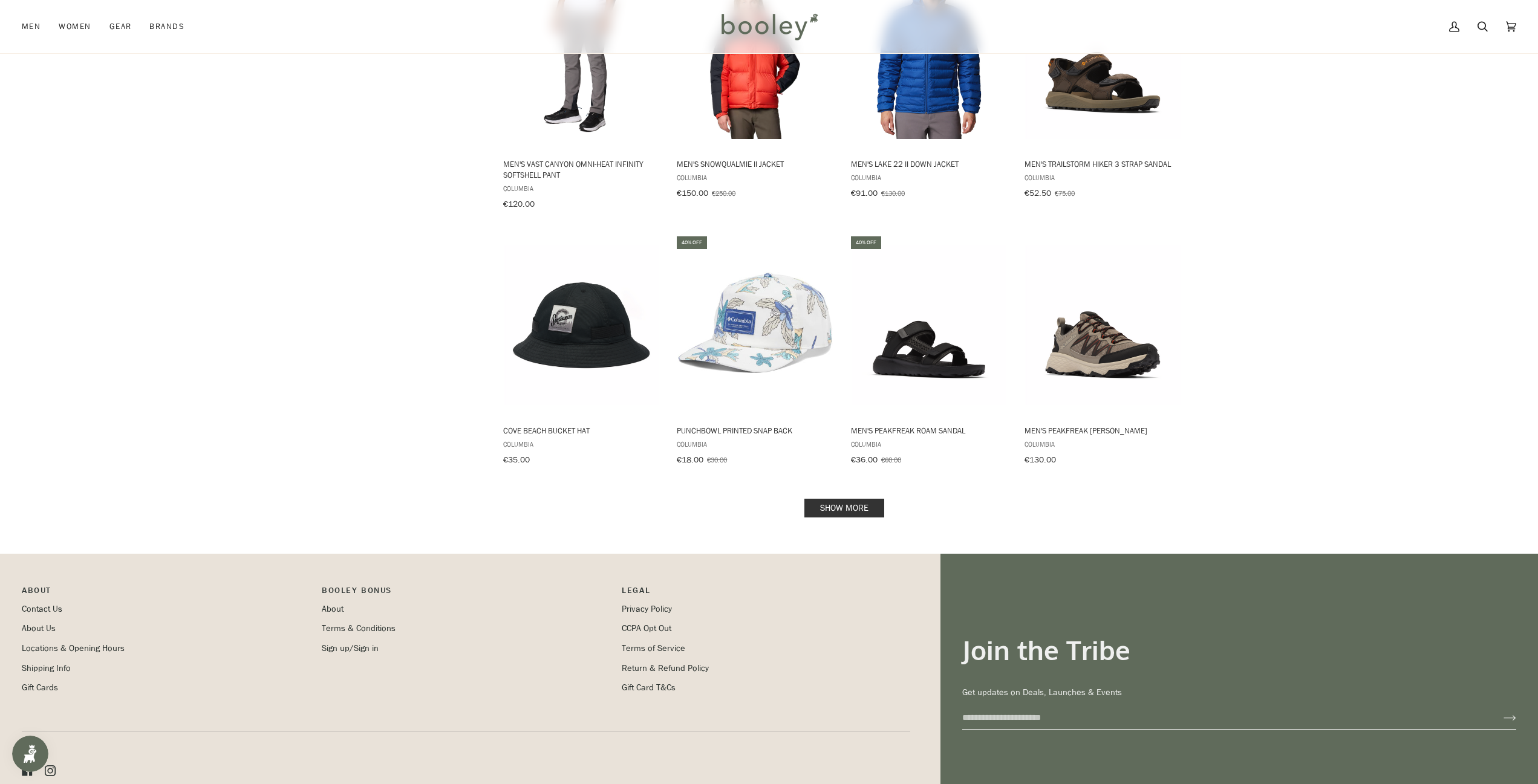
click at [815, 498] on link "Show more" at bounding box center [844, 508] width 80 height 19
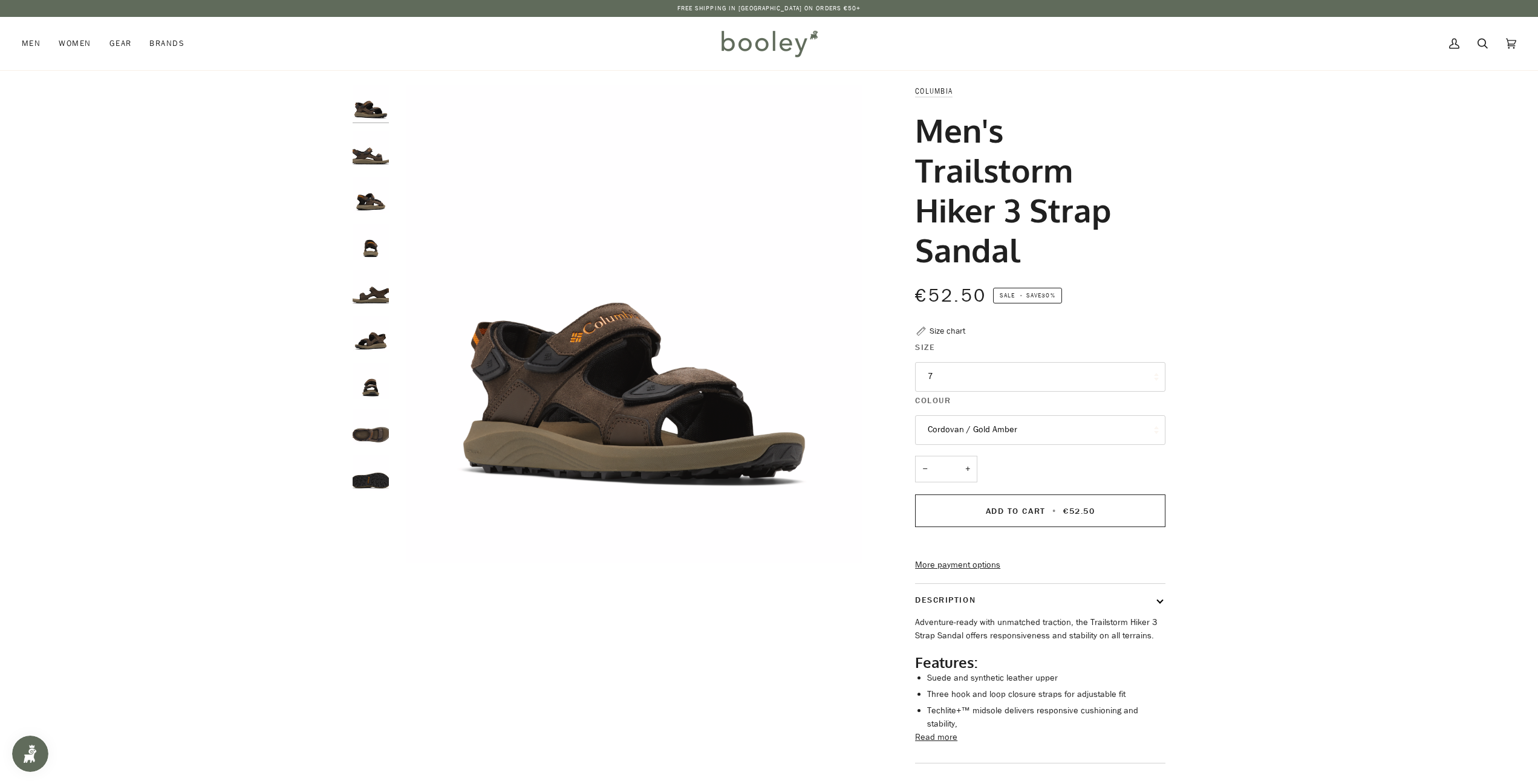
click at [947, 376] on button "7" at bounding box center [1039, 376] width 250 height 29
